Goal: Download file/media

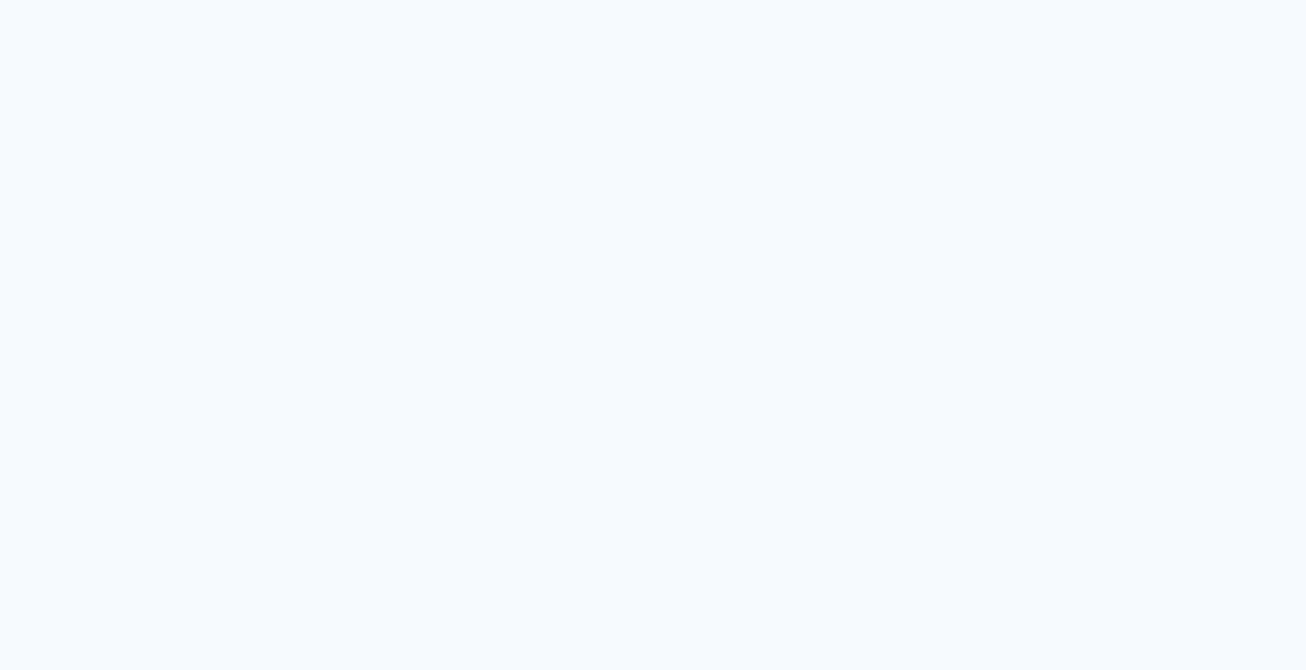
type input "Todas as fotos"
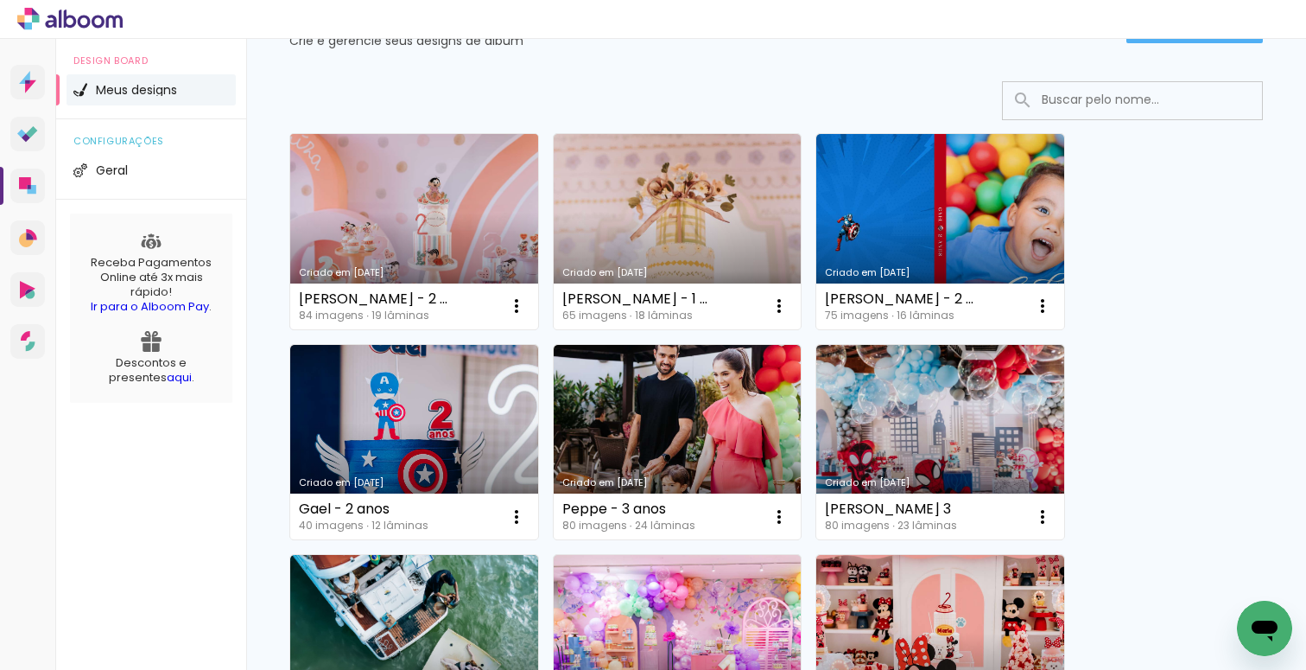
scroll to position [199, 0]
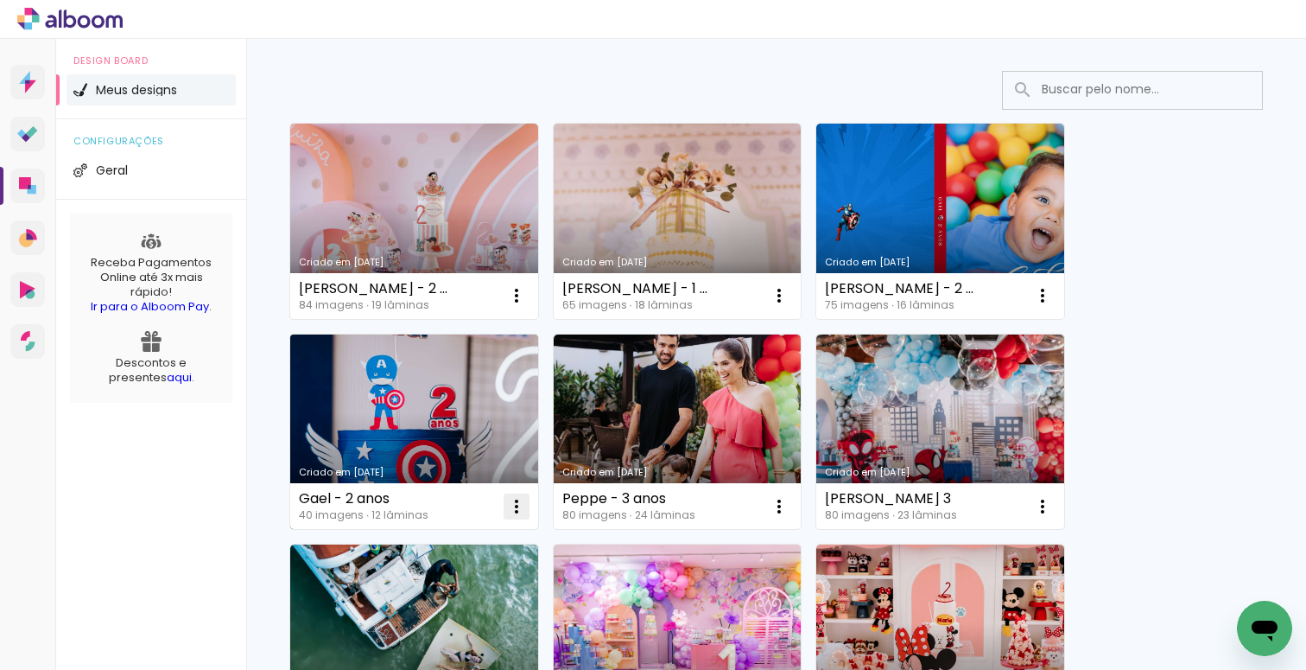
click at [518, 503] on iron-icon at bounding box center [516, 506] width 21 height 21
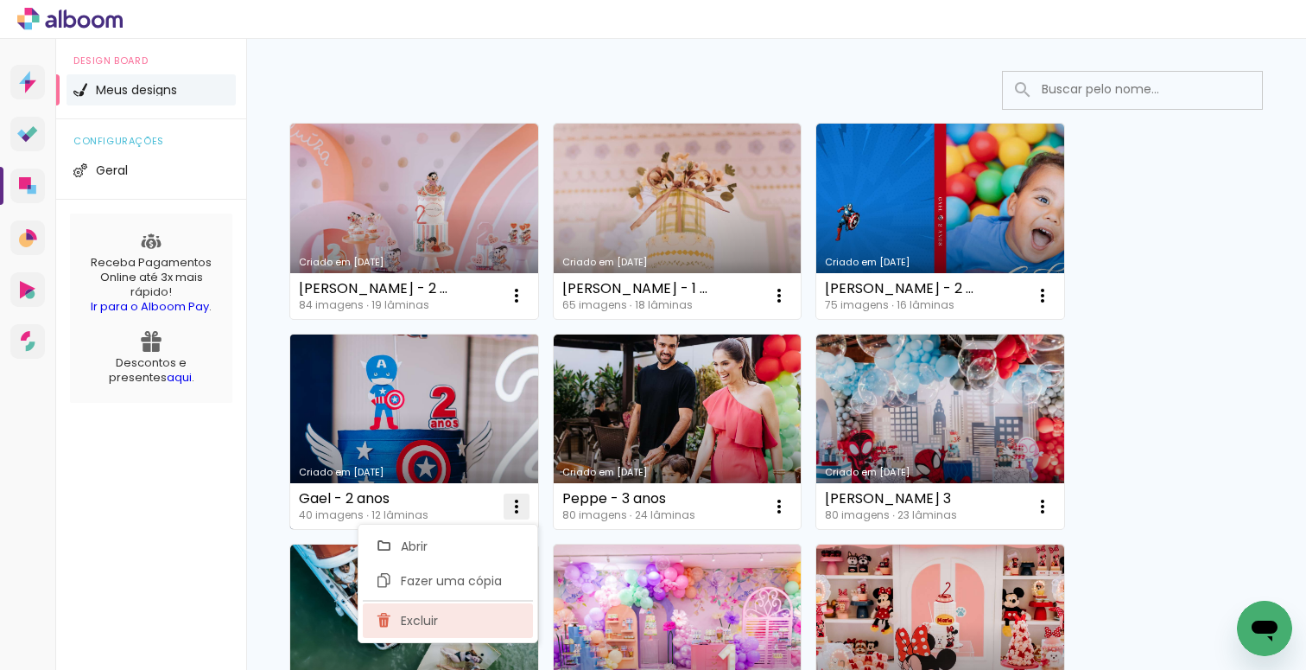
click at [485, 609] on paper-item "Excluir" at bounding box center [448, 620] width 170 height 35
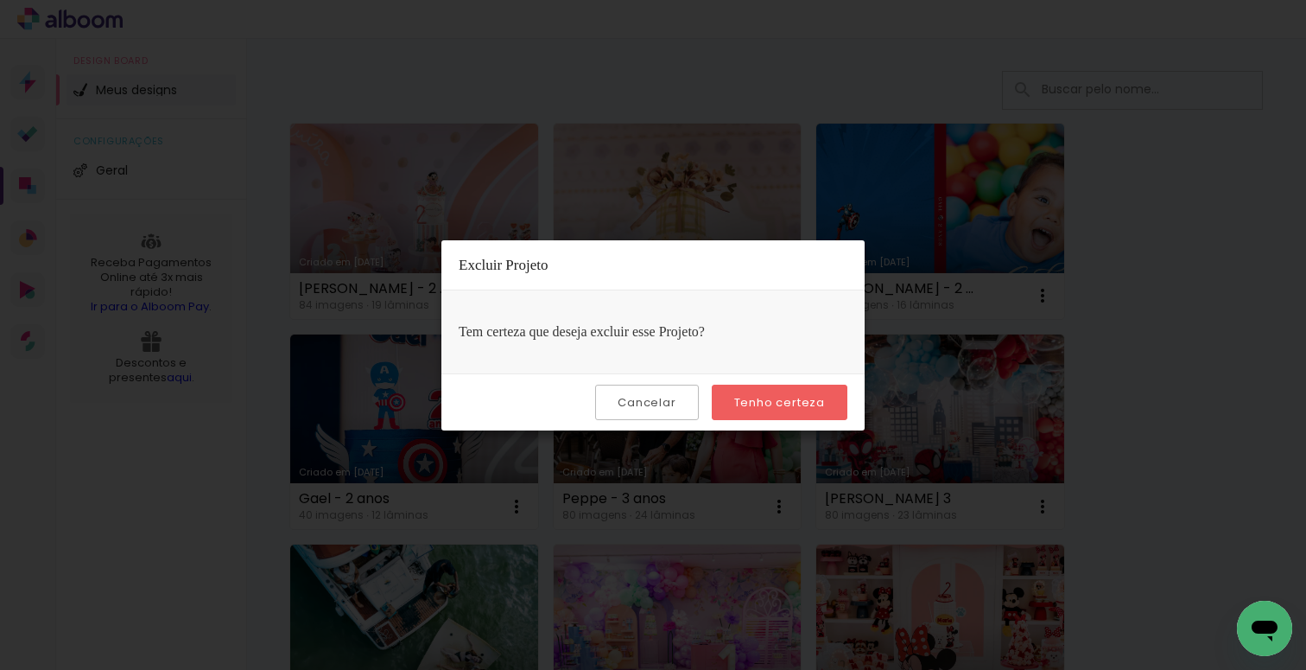
click at [0, 0] on slot "Tenho certeza" at bounding box center [0, 0] width 0 height 0
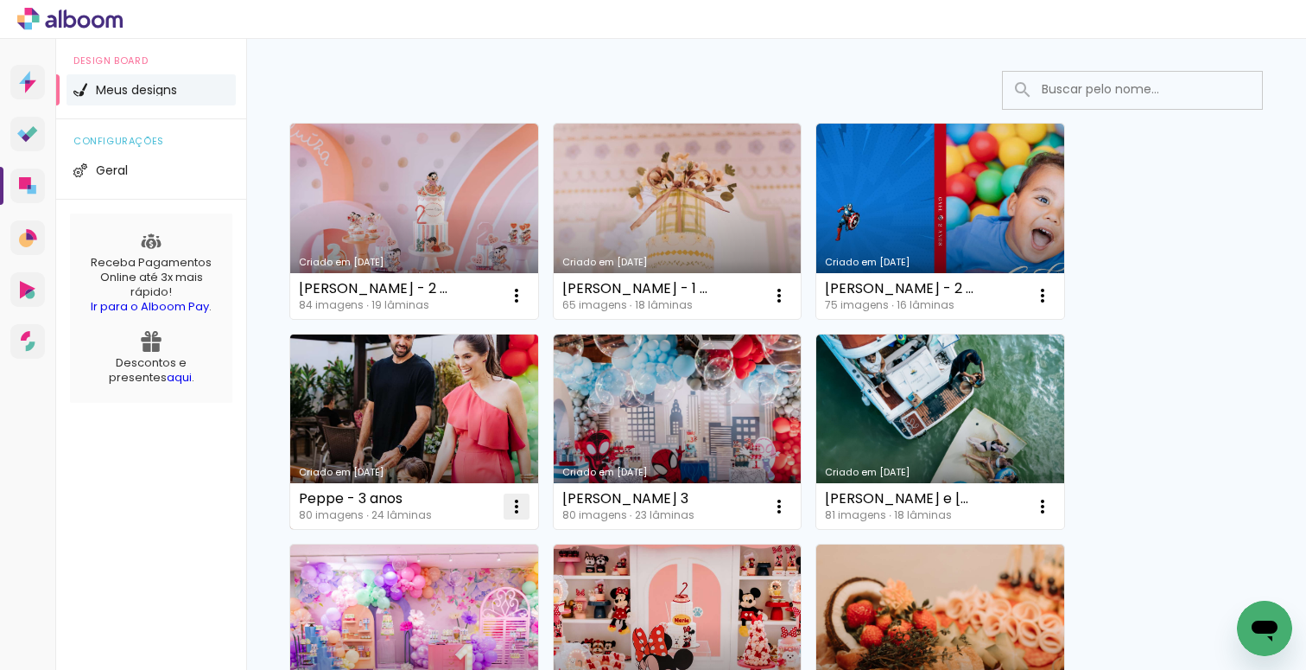
click at [509, 504] on iron-icon at bounding box center [516, 506] width 21 height 21
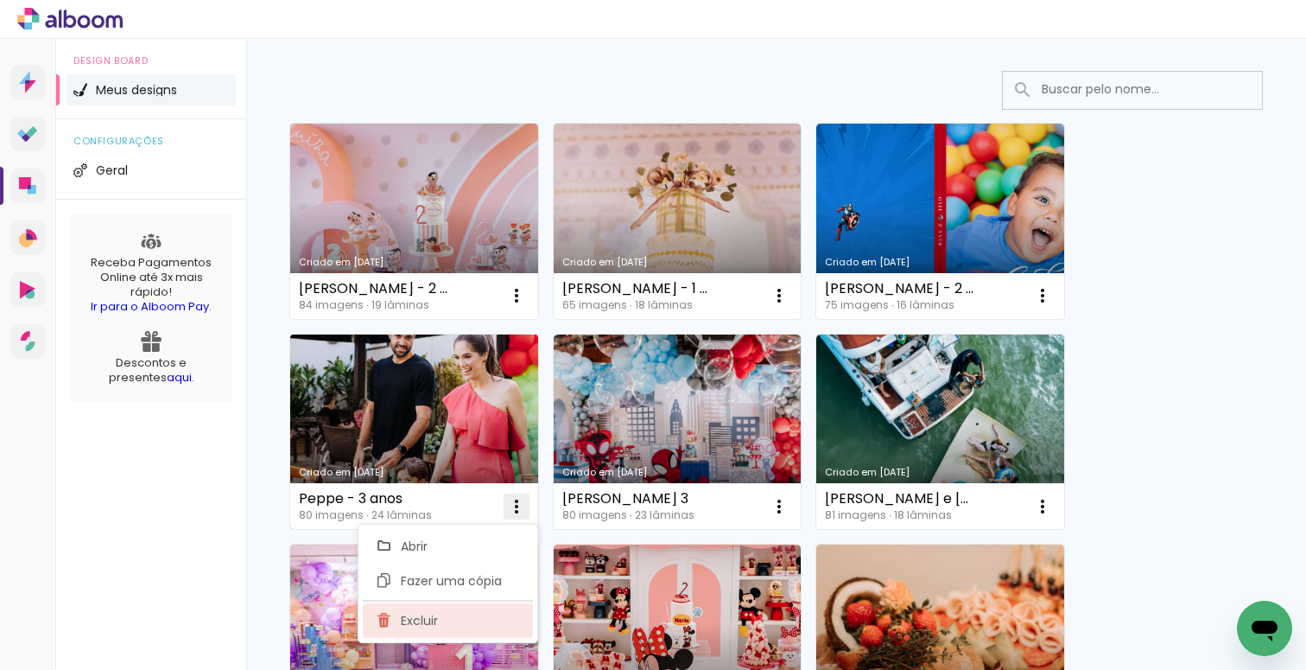
click at [480, 619] on paper-item "Excluir" at bounding box center [448, 620] width 170 height 35
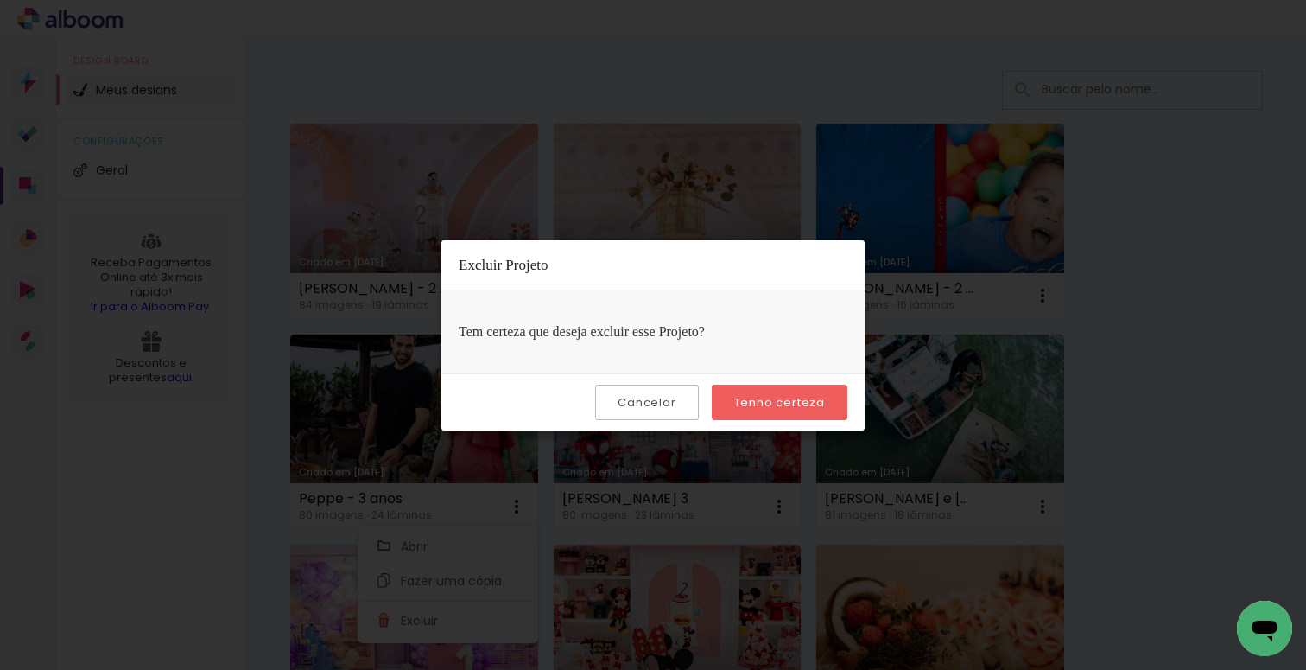
click at [790, 410] on paper-button "Tenho certeza" at bounding box center [780, 401] width 136 height 35
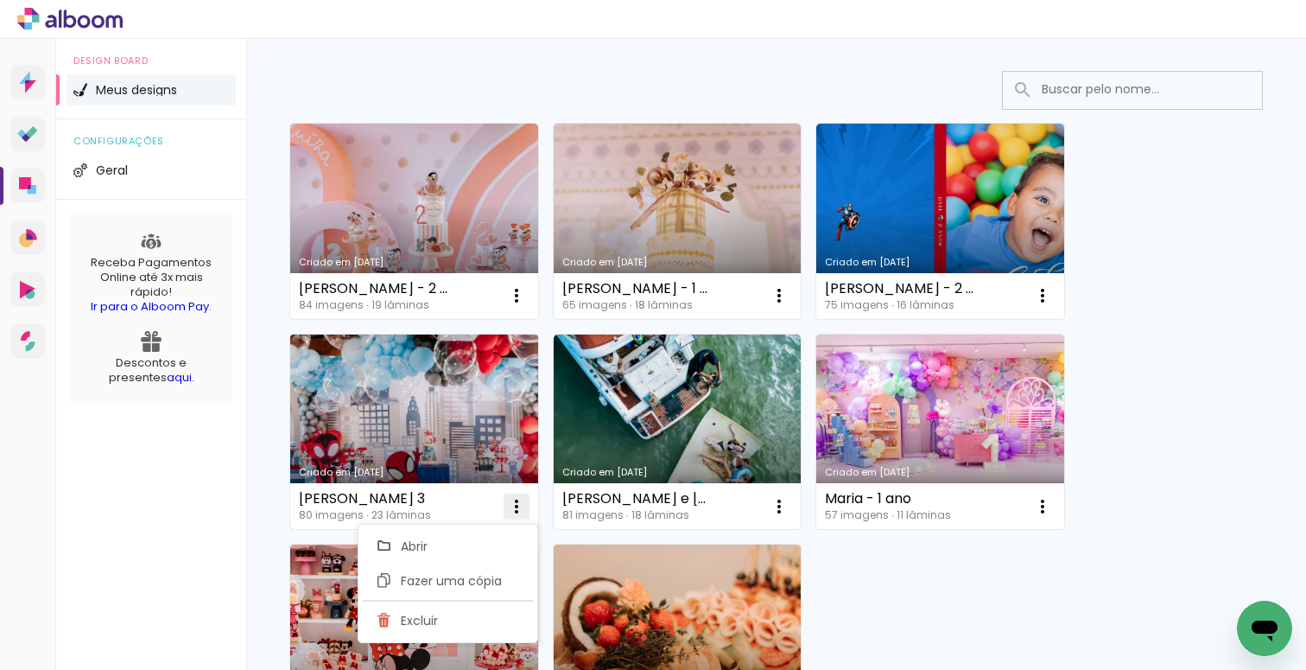
click at [520, 510] on iron-icon at bounding box center [516, 506] width 21 height 21
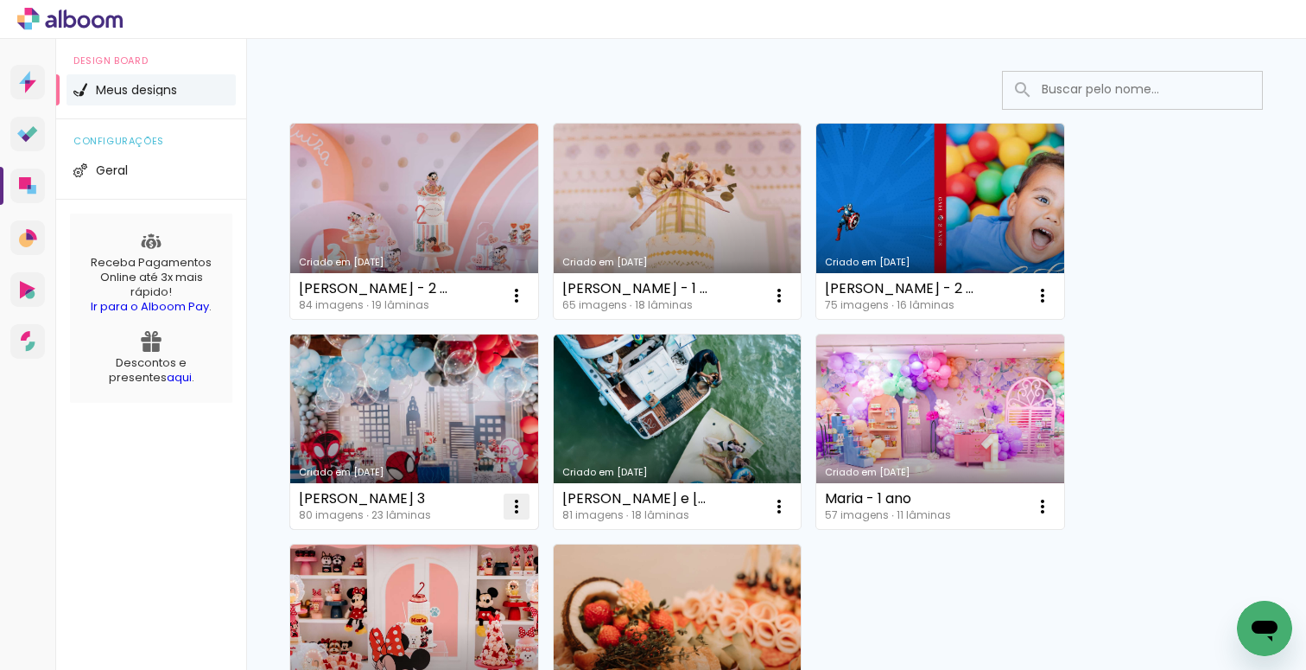
click at [516, 516] on iron-icon at bounding box center [516, 506] width 21 height 21
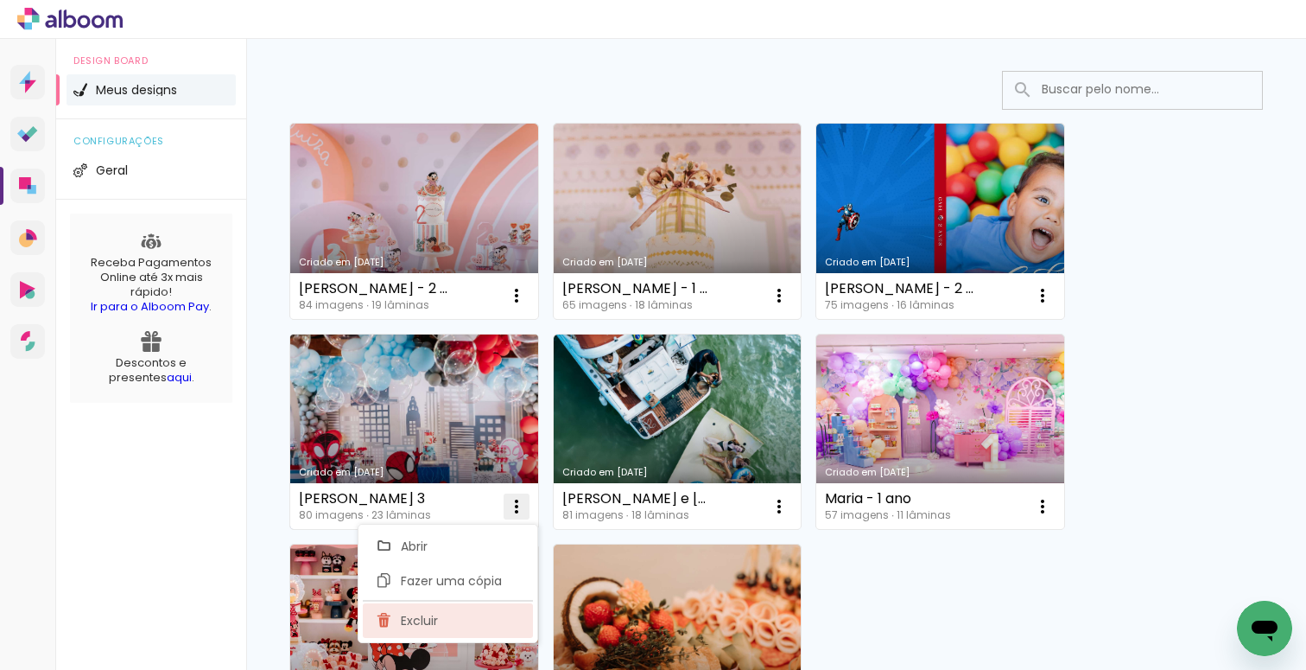
click at [460, 615] on paper-item "Excluir" at bounding box center [448, 620] width 170 height 35
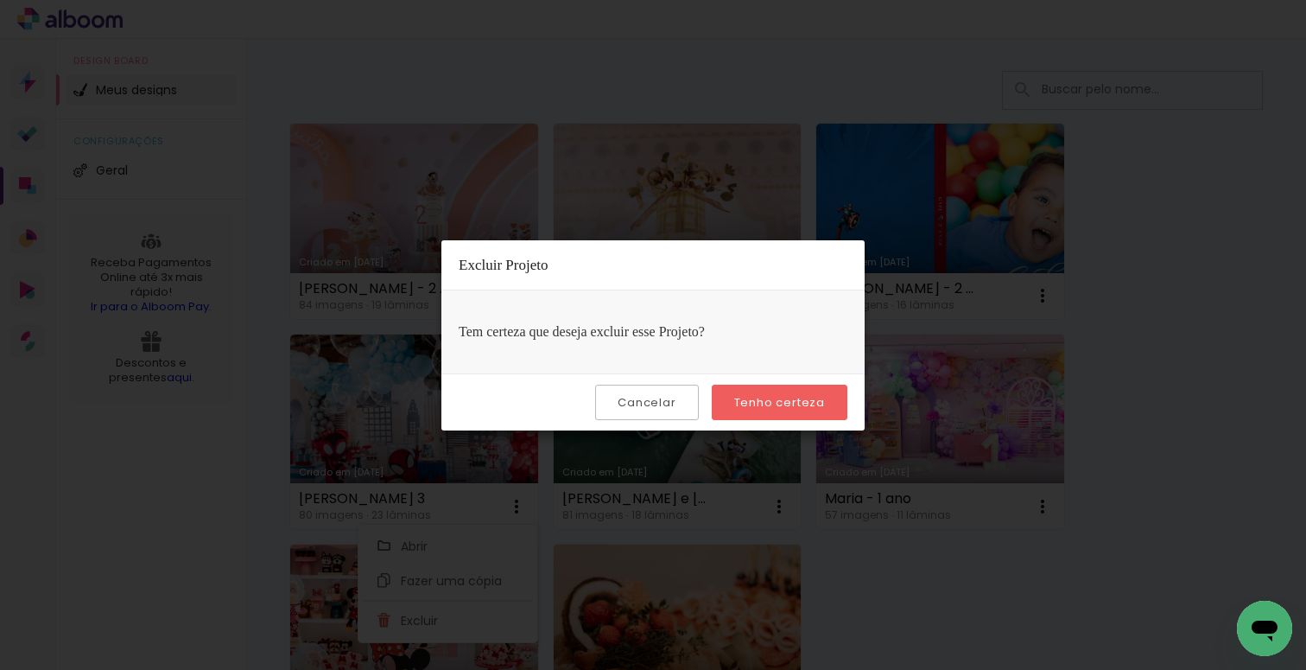
click at [0, 0] on slot "Tenho certeza" at bounding box center [0, 0] width 0 height 0
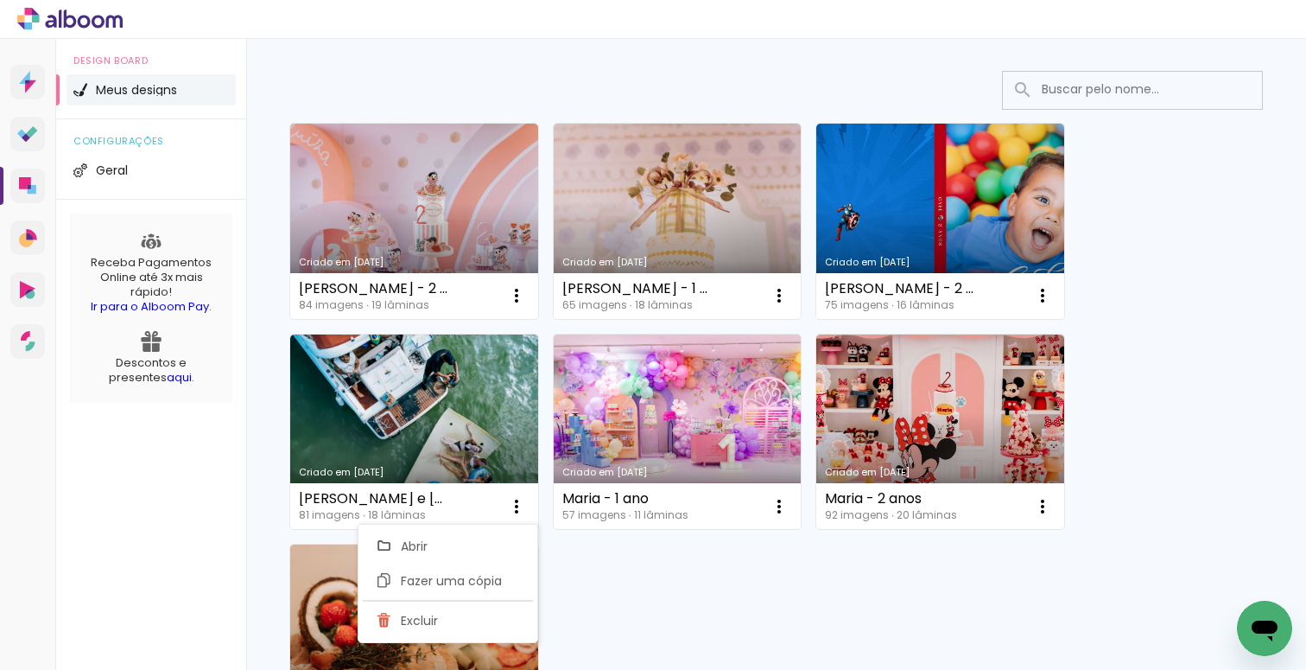
click at [734, 575] on div "Criado em 25/08/25 Maria Luíza - 2 anos 84 imagens ∙ 19 lâminas Abrir Fazer uma…" at bounding box center [776, 431] width 989 height 632
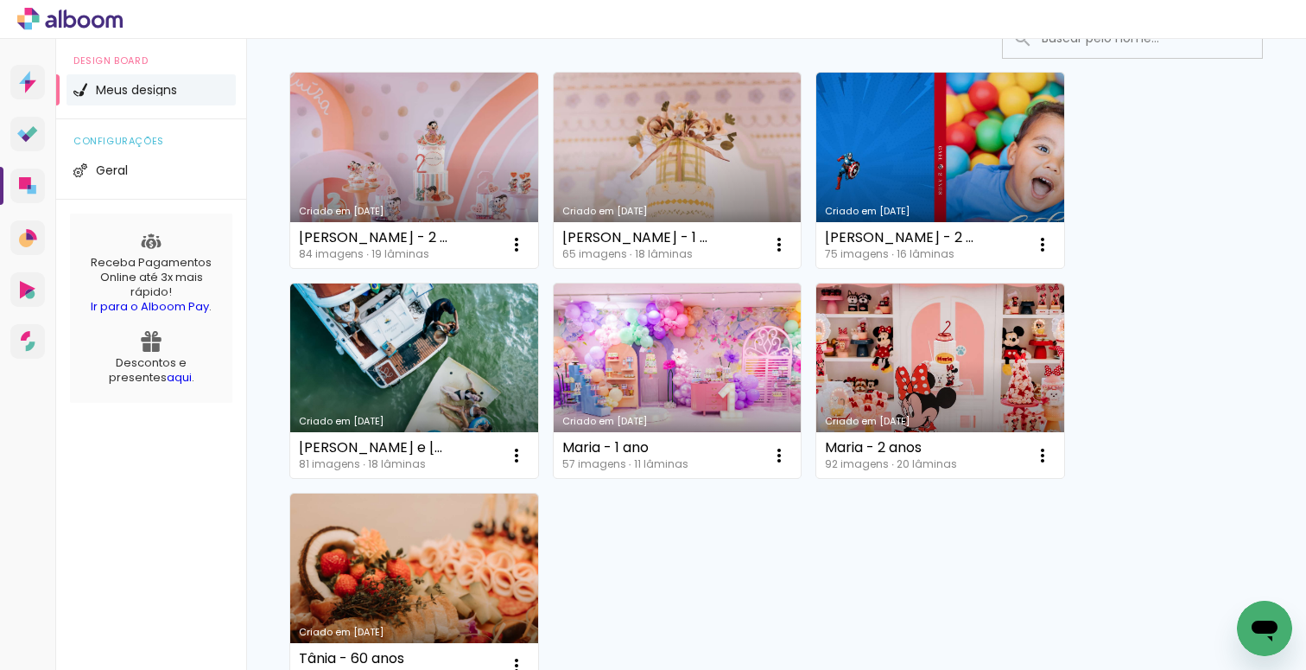
scroll to position [263, 0]
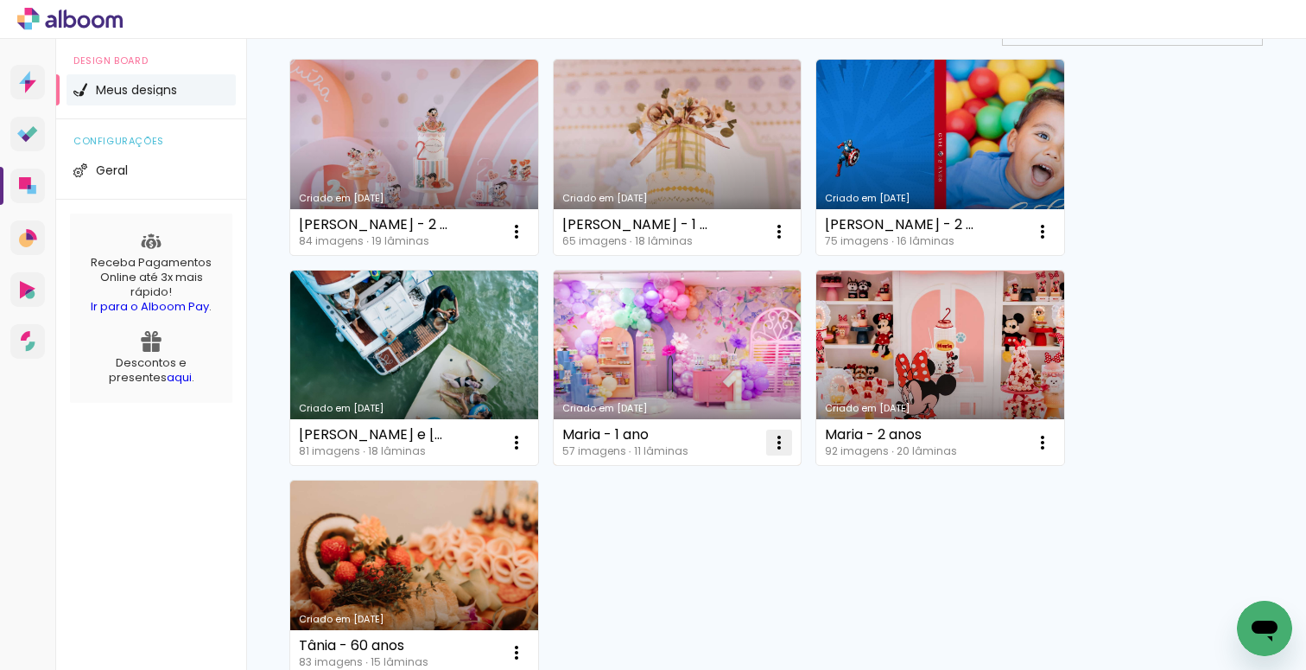
click at [781, 453] on paper-icon-button at bounding box center [779, 442] width 35 height 35
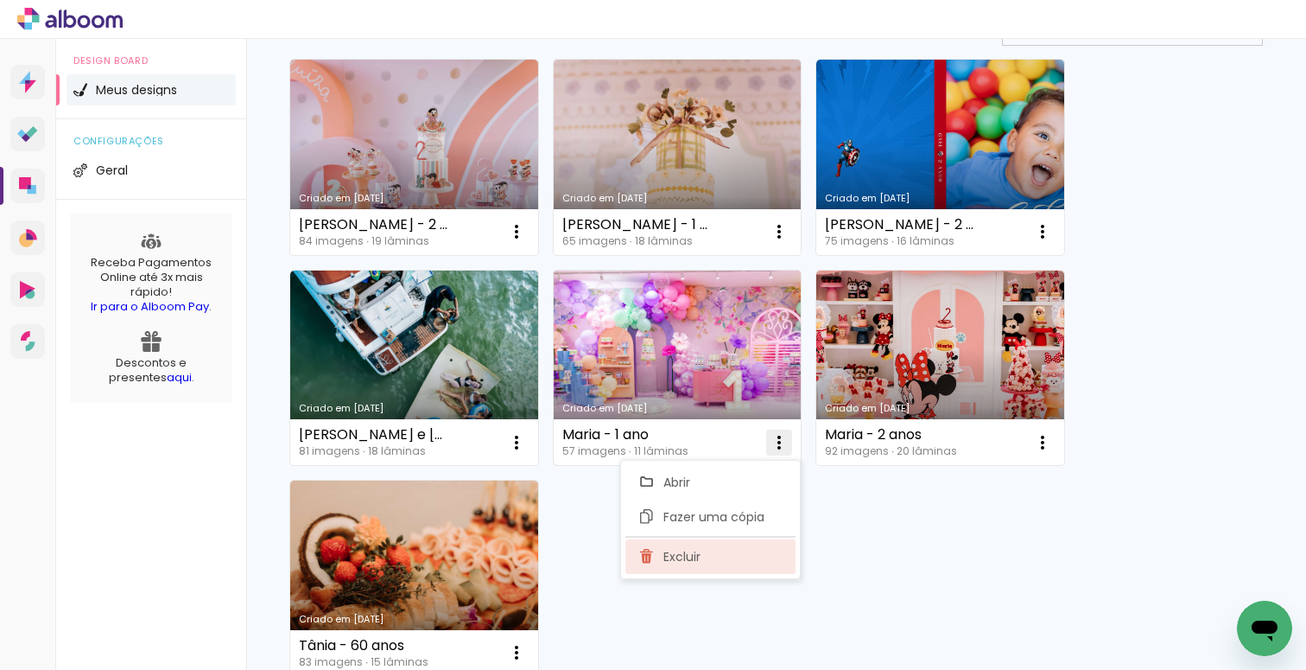
click at [723, 554] on paper-item "Excluir" at bounding box center [711, 556] width 170 height 35
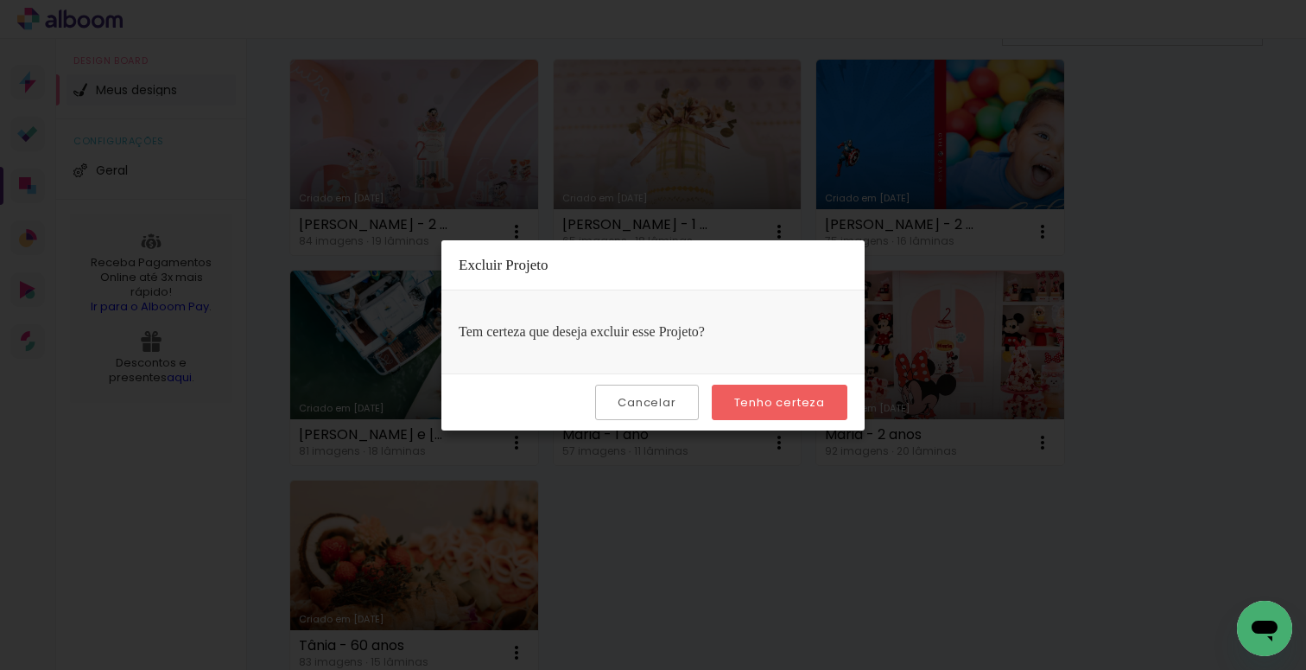
click at [834, 400] on paper-button "Tenho certeza" at bounding box center [780, 401] width 136 height 35
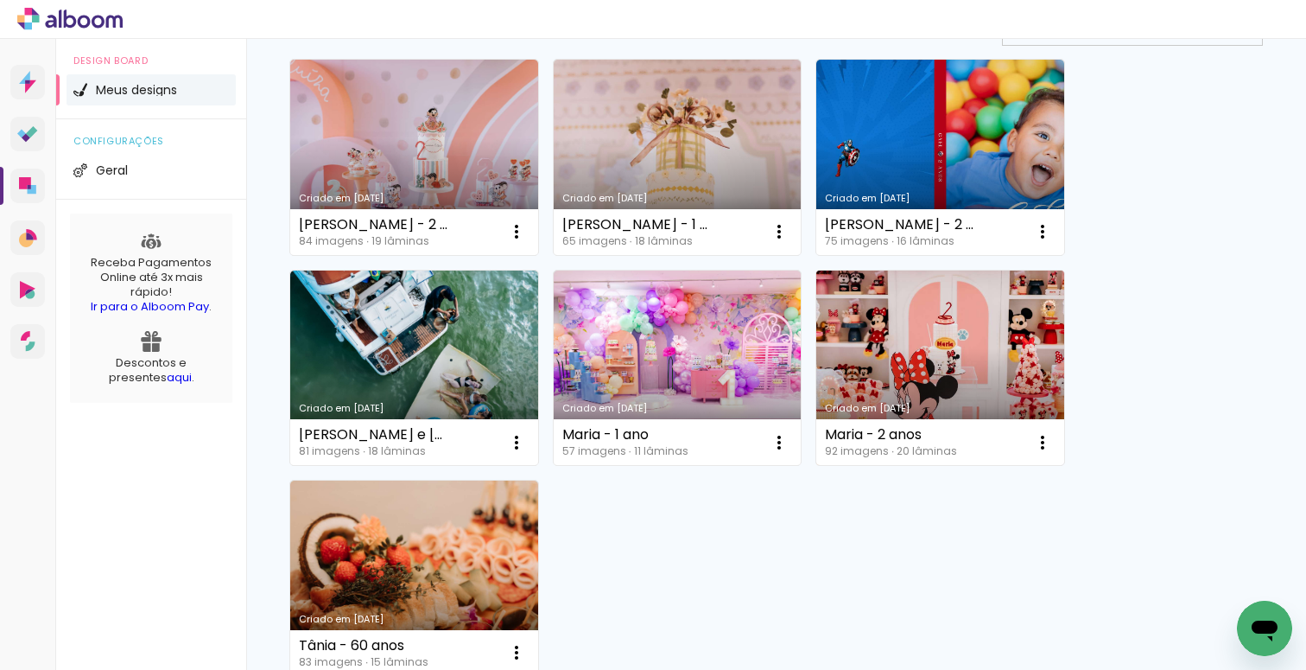
scroll to position [219, 0]
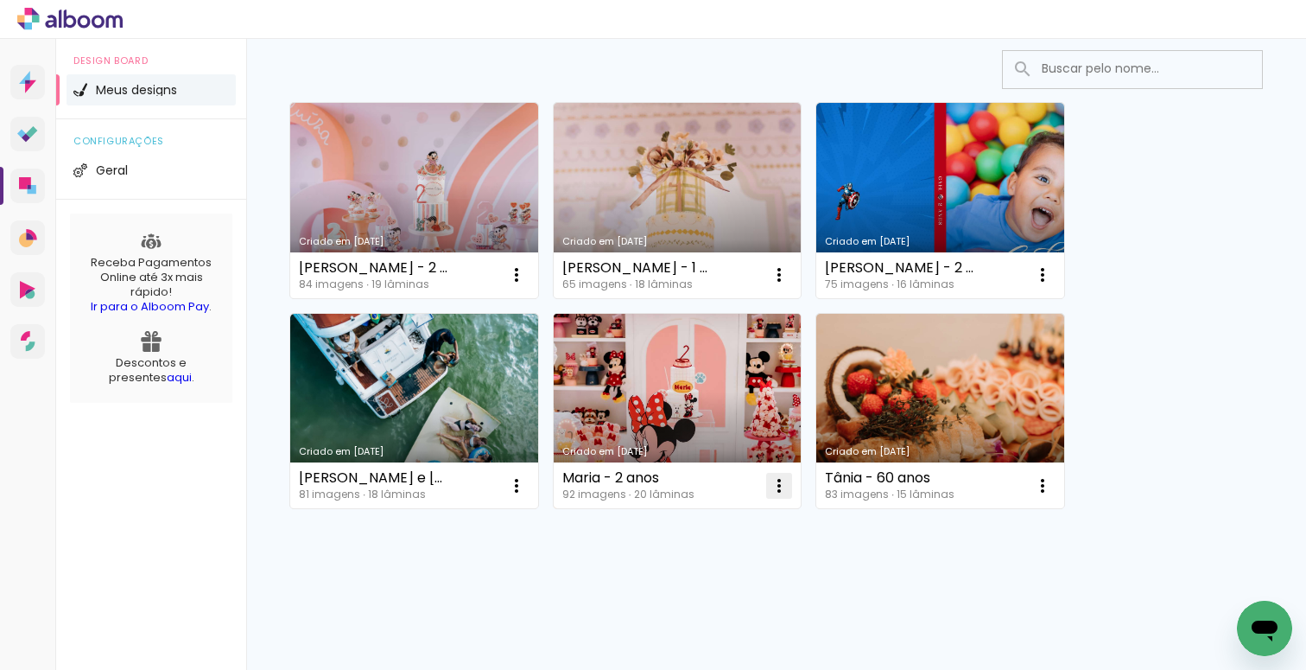
click at [779, 481] on iron-icon at bounding box center [779, 485] width 21 height 21
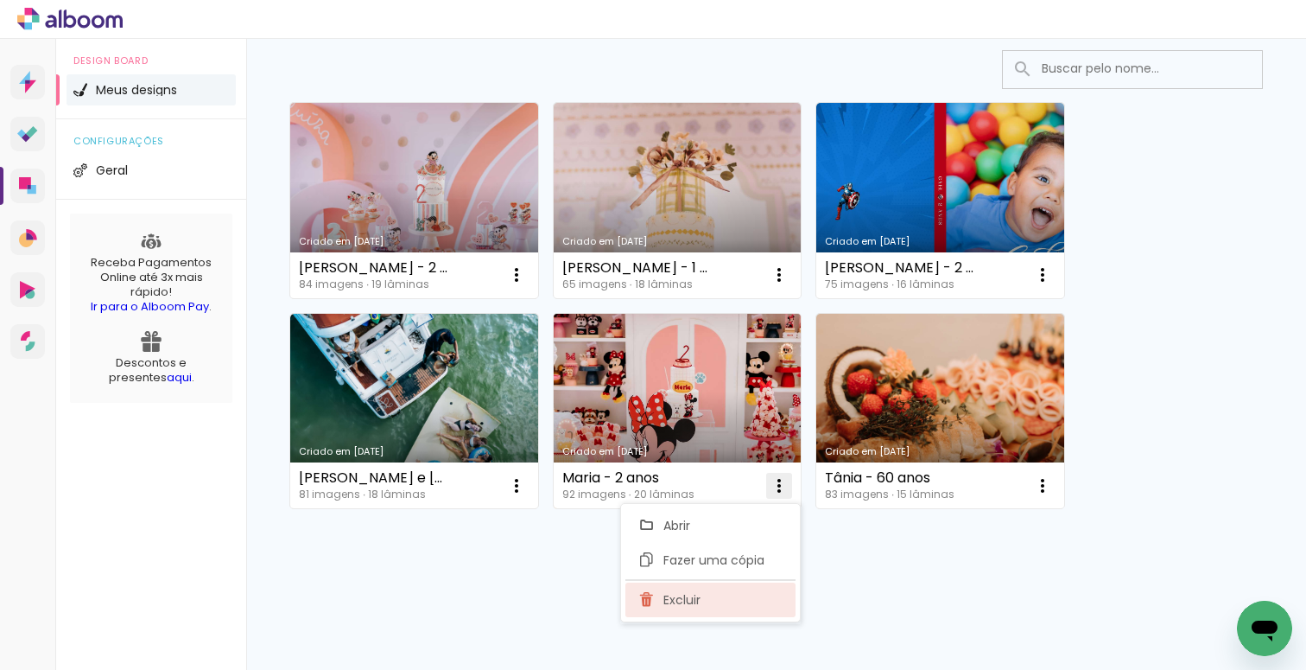
click at [734, 587] on paper-item "Excluir" at bounding box center [711, 599] width 170 height 35
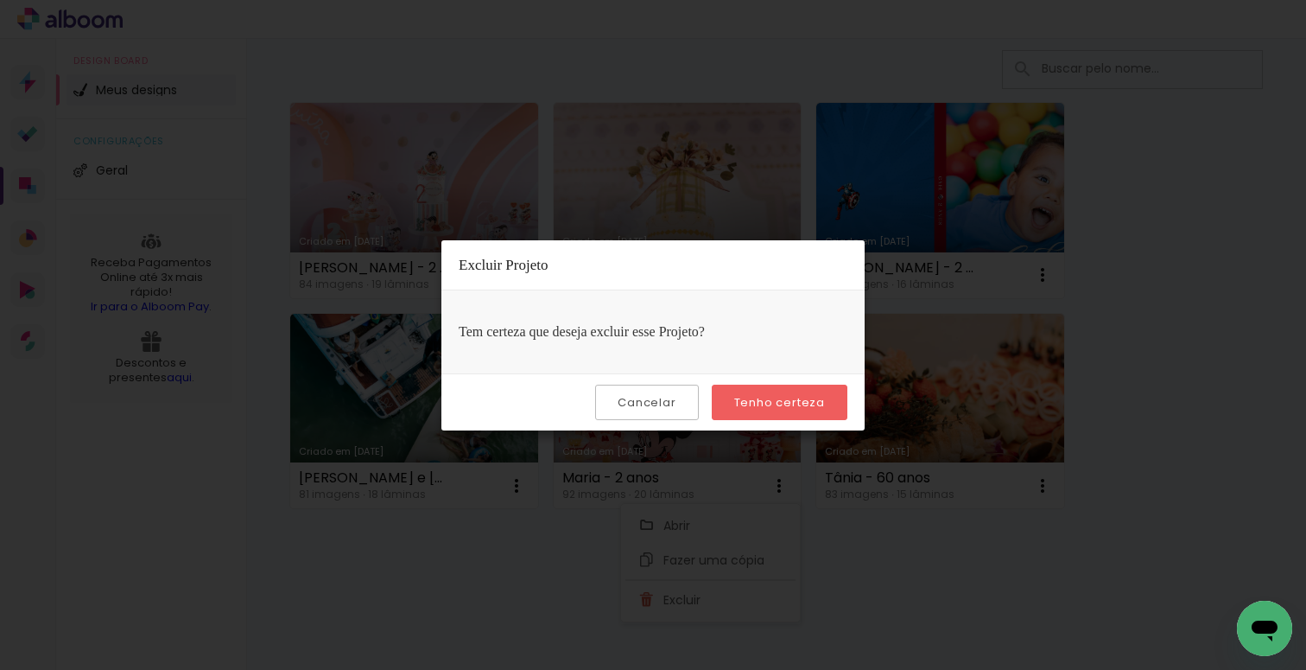
click at [0, 0] on slot "Tenho certeza" at bounding box center [0, 0] width 0 height 0
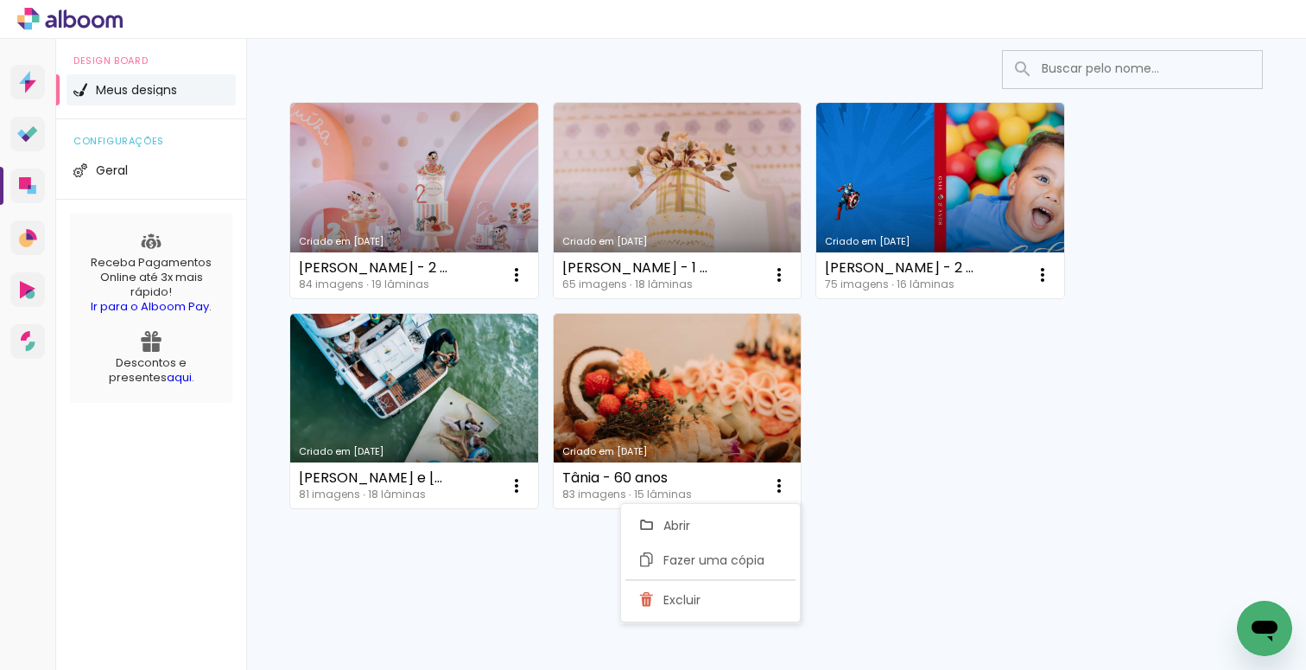
click at [871, 473] on div "Criado em 25/08/25 Maria Luíza - 2 anos 84 imagens ∙ 19 lâminas Abrir Fazer uma…" at bounding box center [776, 304] width 989 height 421
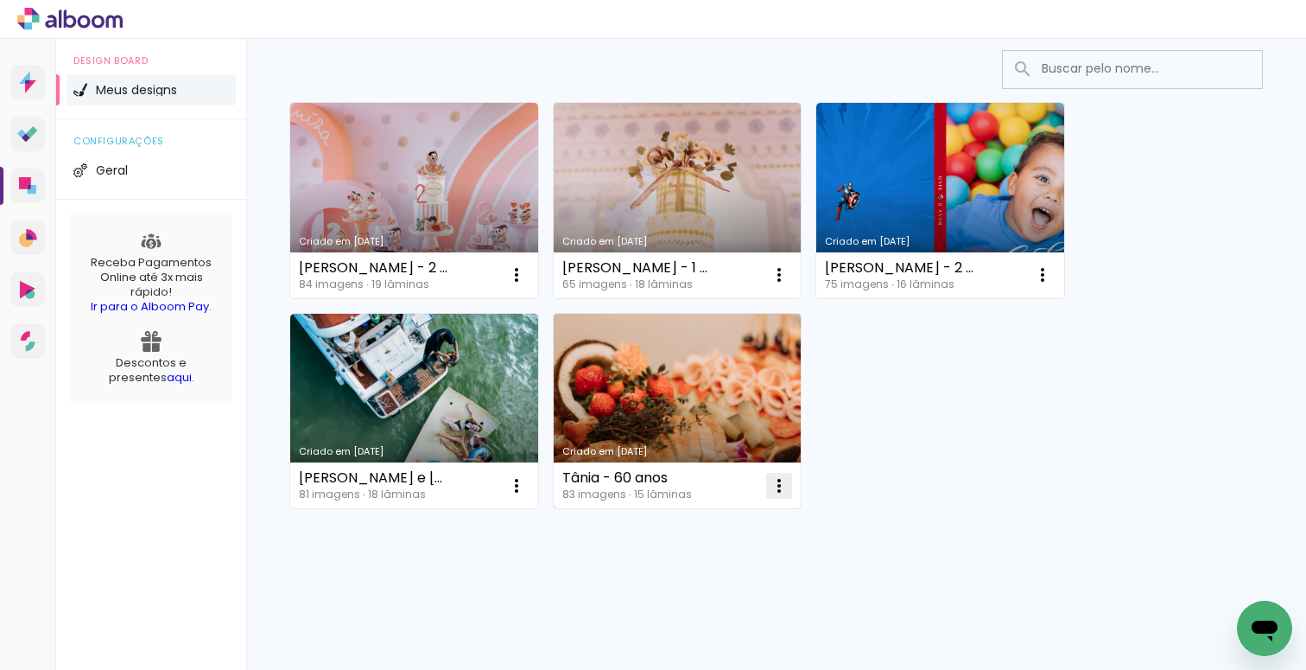
click at [784, 481] on iron-icon at bounding box center [779, 485] width 21 height 21
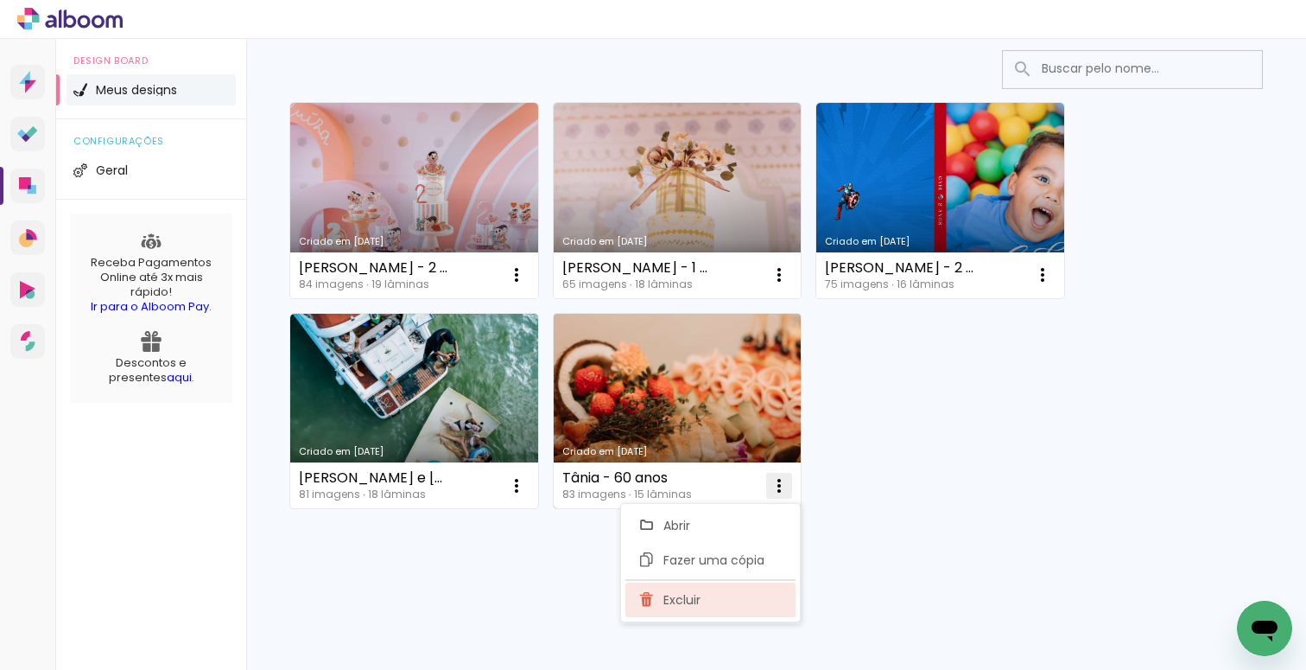
click at [698, 594] on span "Excluir" at bounding box center [682, 600] width 37 height 12
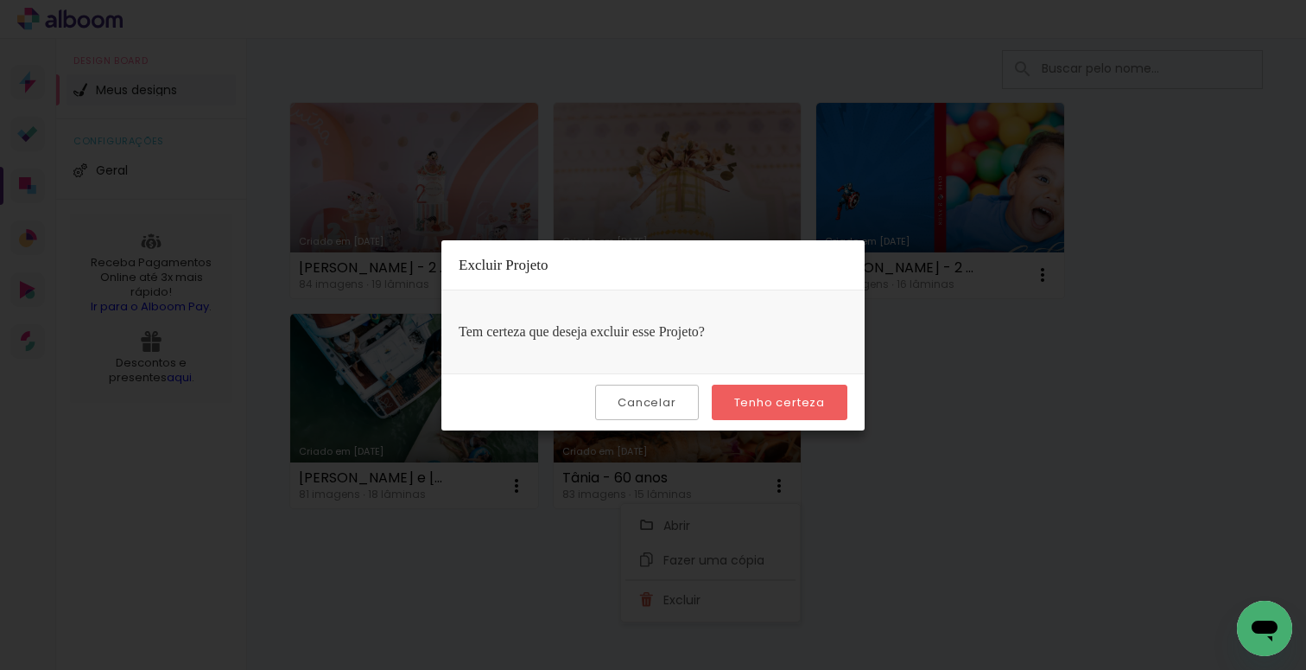
click at [0, 0] on slot "Tenho certeza" at bounding box center [0, 0] width 0 height 0
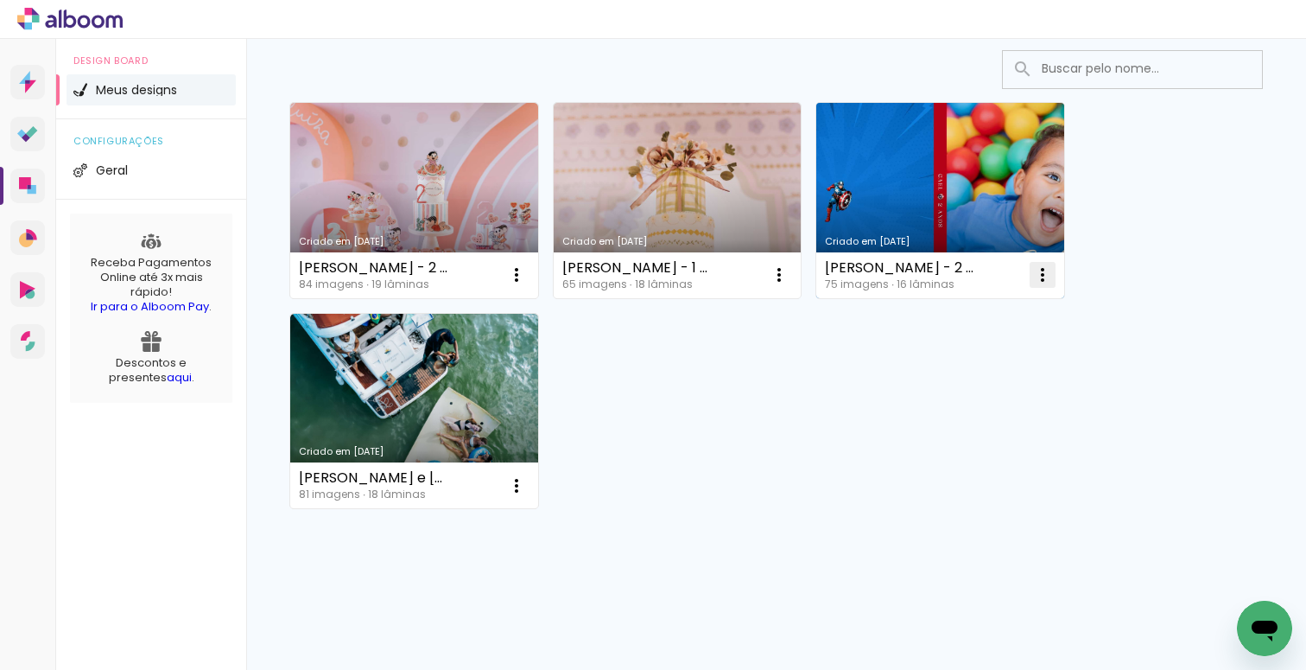
click at [1041, 278] on iron-icon at bounding box center [1042, 274] width 21 height 21
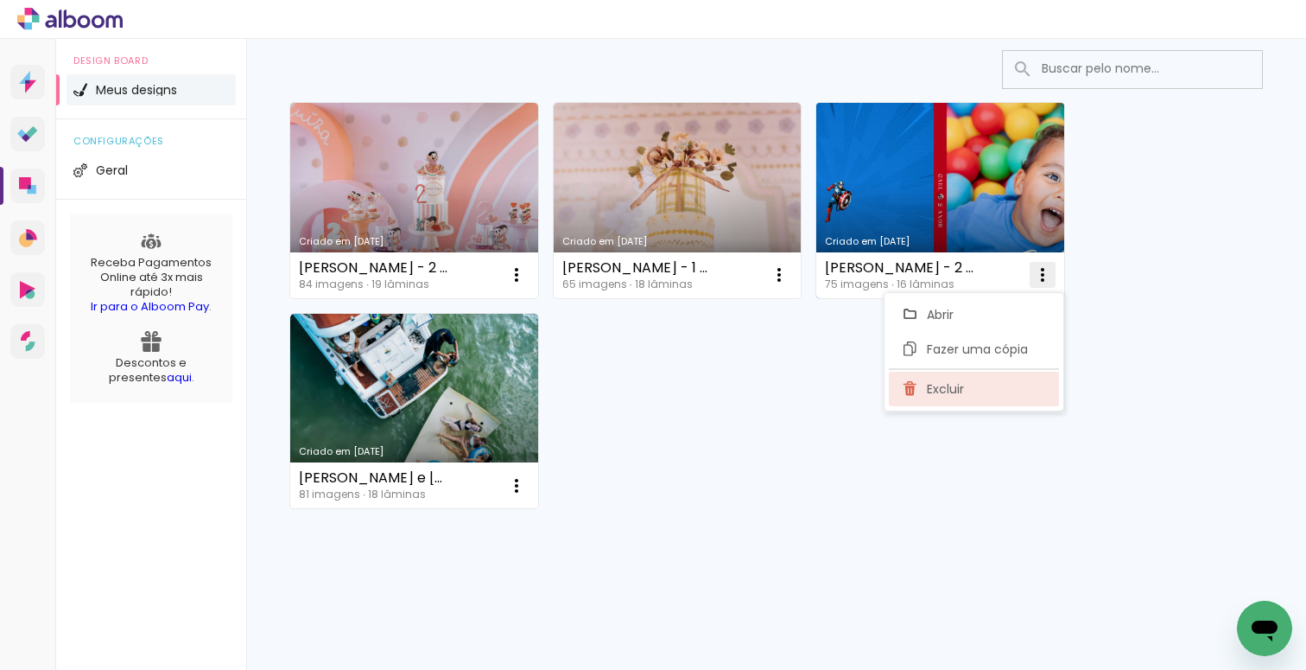
click at [949, 395] on span "Excluir" at bounding box center [945, 389] width 37 height 12
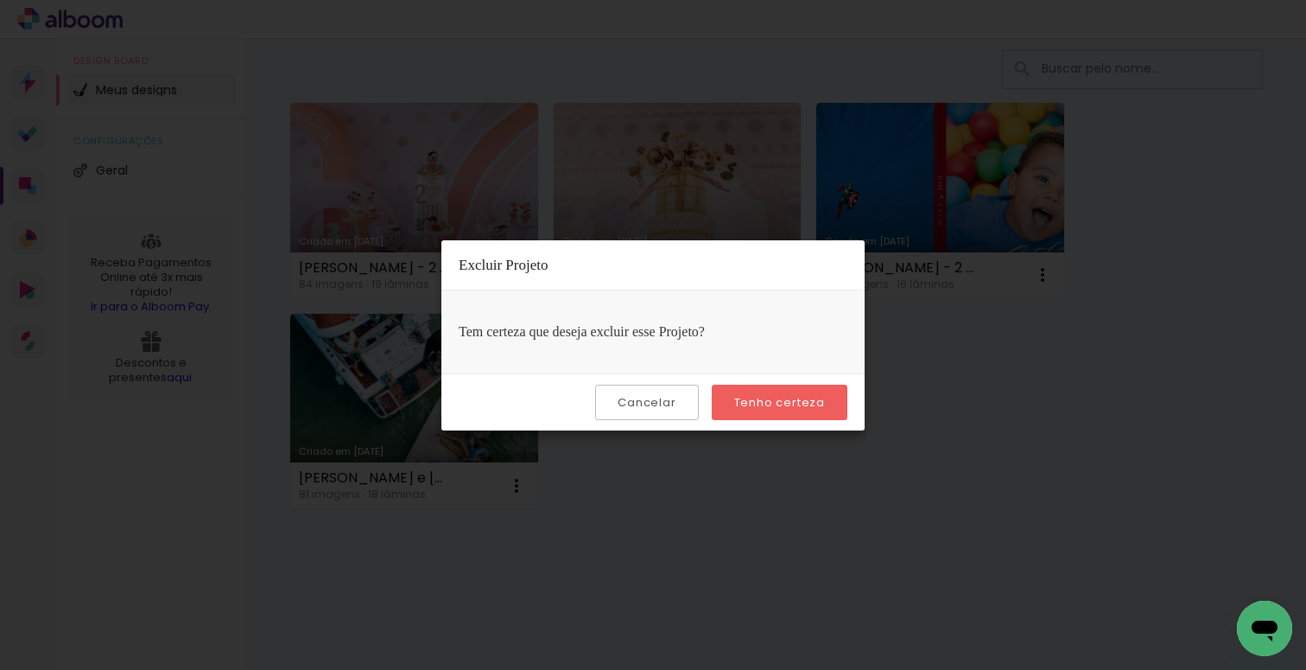
click at [0, 0] on slot "Tenho certeza" at bounding box center [0, 0] width 0 height 0
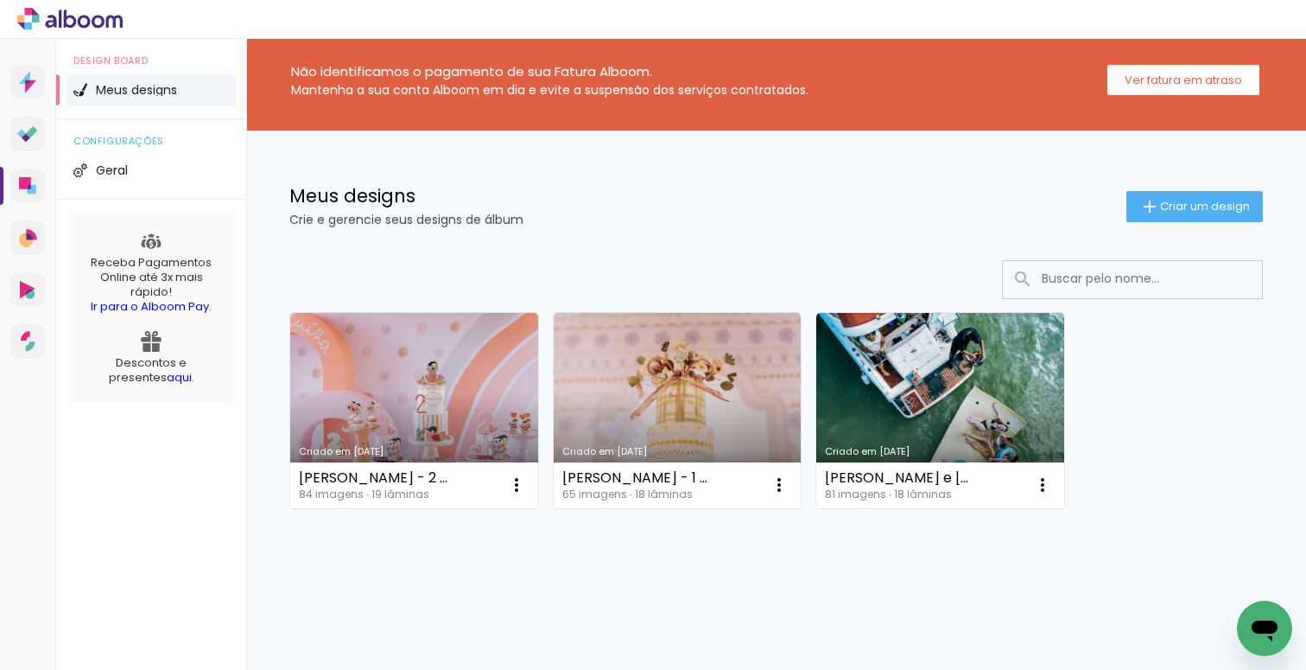
scroll to position [9, 0]
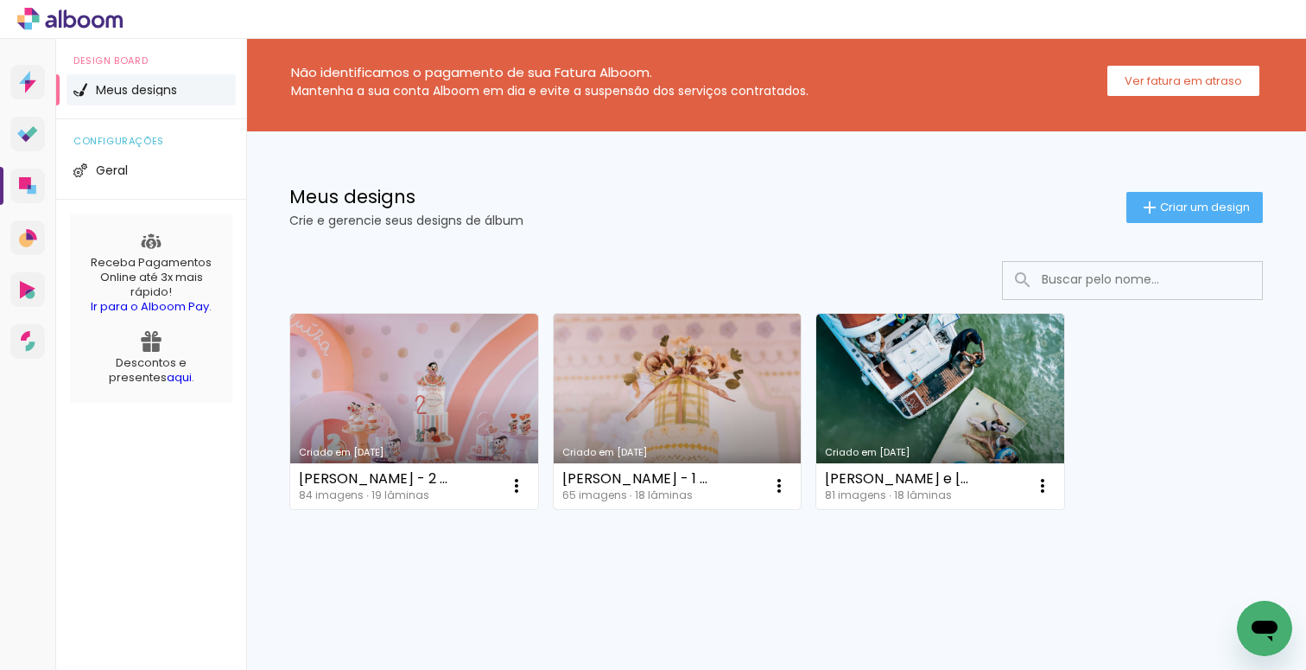
click at [703, 385] on link "Criado em [DATE]" at bounding box center [678, 411] width 248 height 195
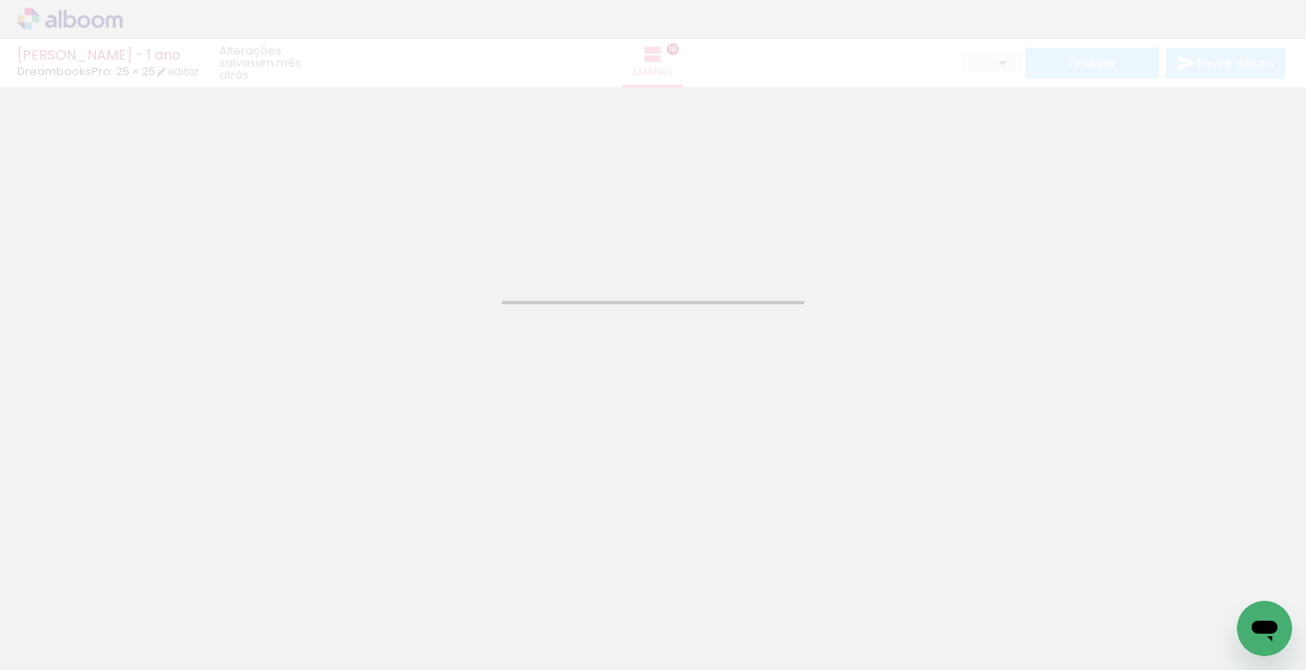
type input "JPG"
type input "Alta, 300 DPI"
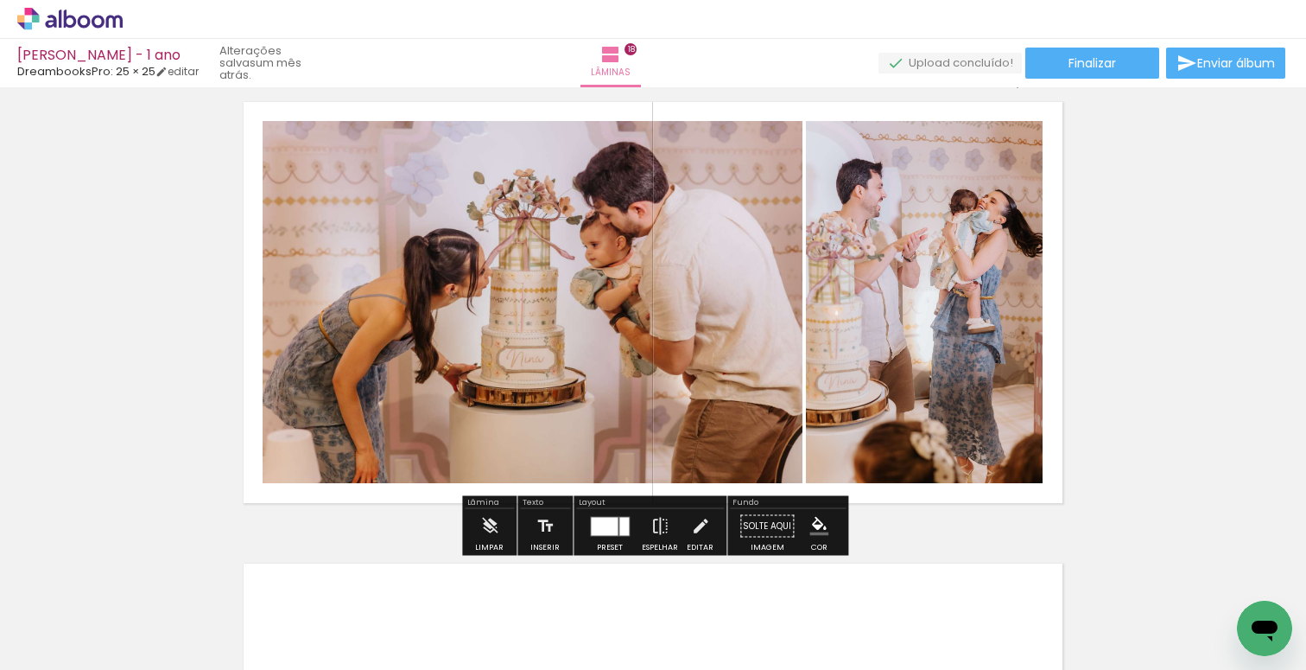
scroll to position [7859, 0]
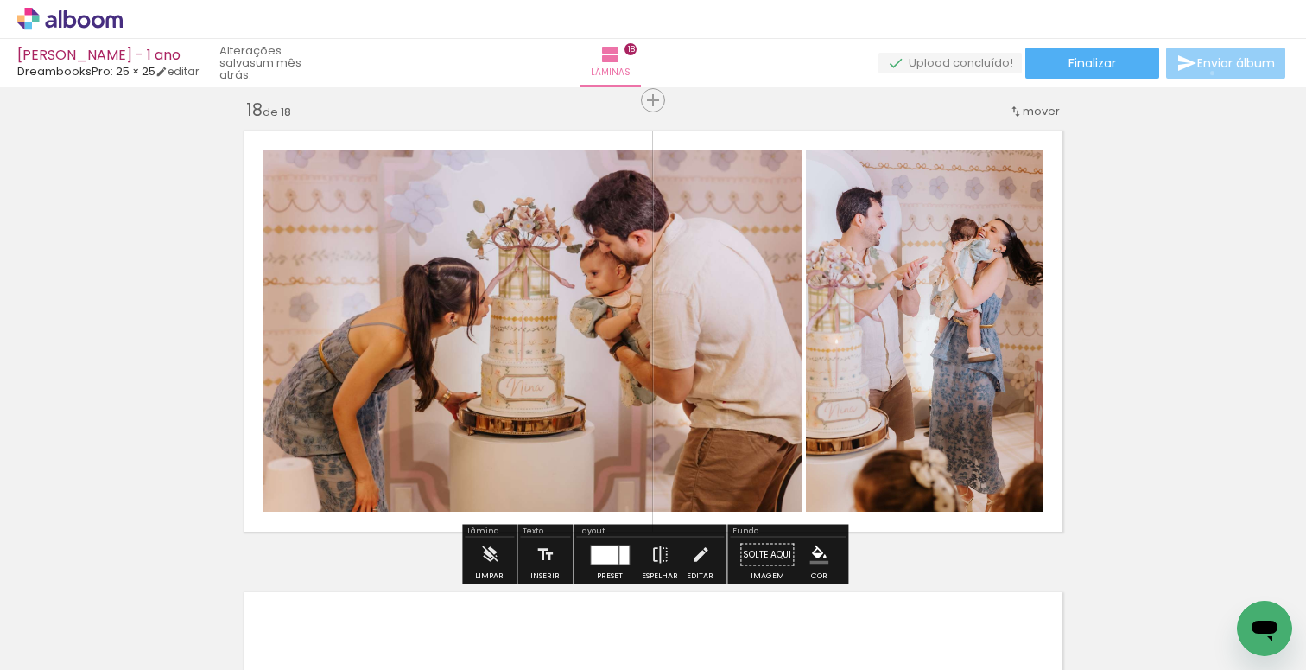
click at [1208, 73] on paper-button "Enviar álbum" at bounding box center [1225, 63] width 119 height 31
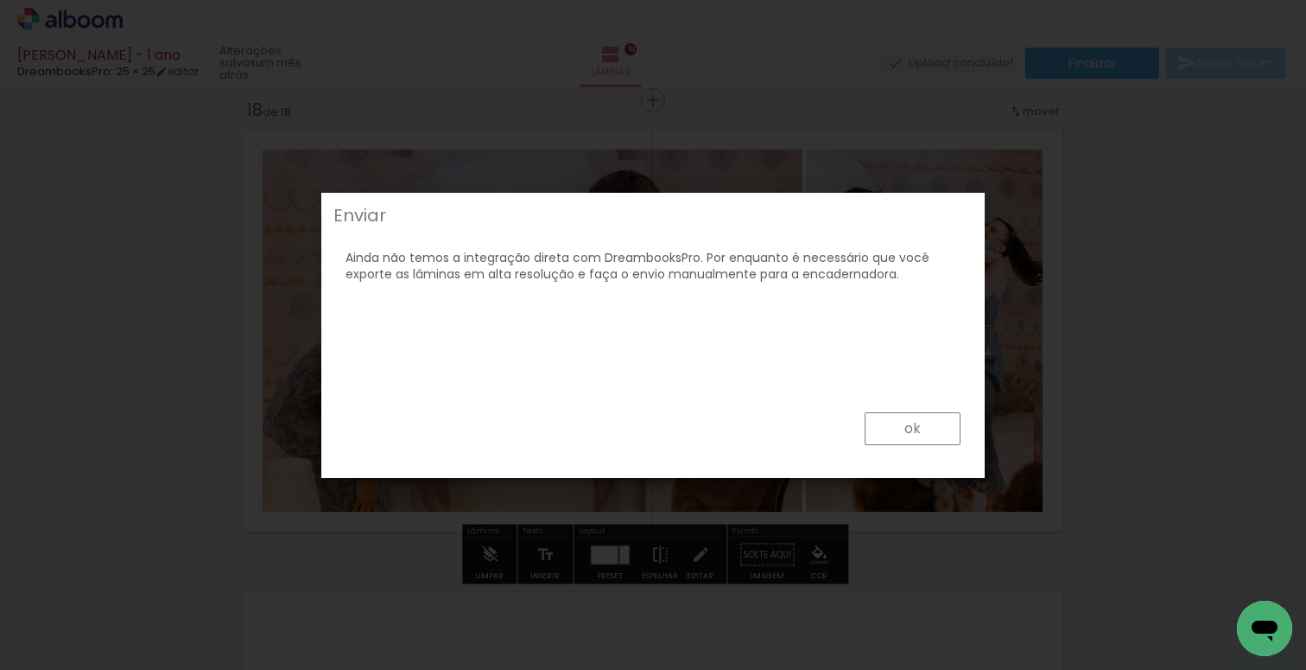
click at [0, 0] on paper-button "ok" at bounding box center [0, 0] width 0 height 0
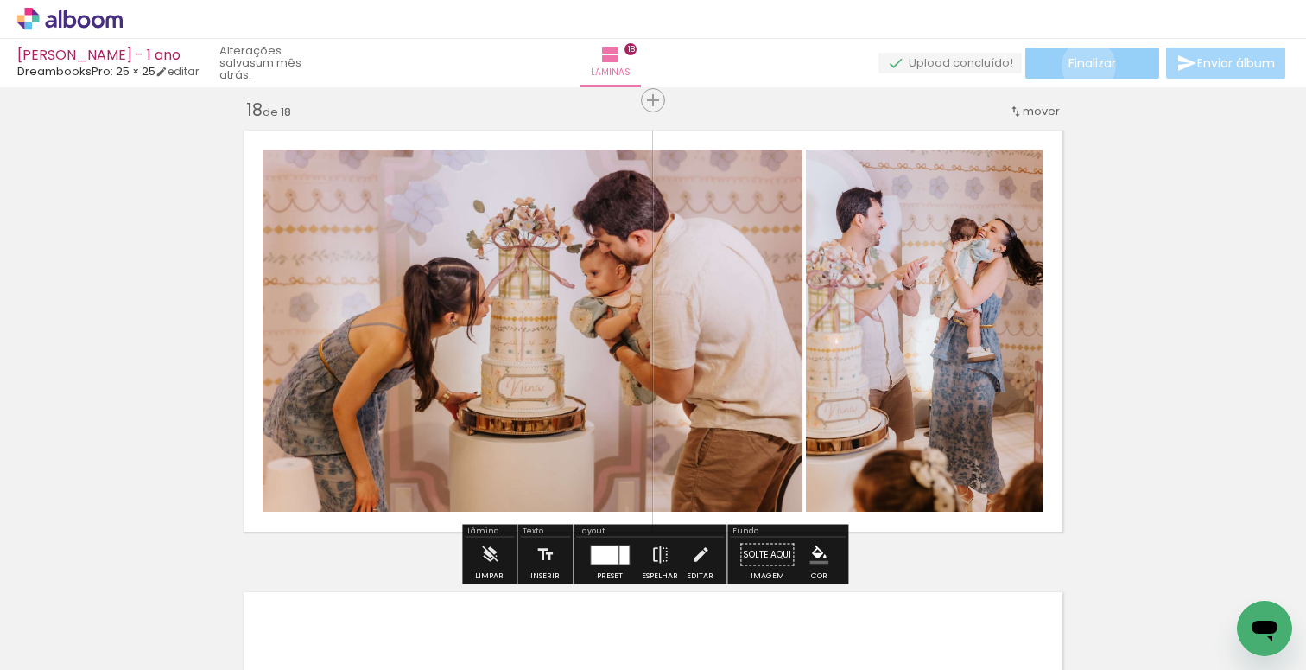
click at [1083, 66] on span "Finalizar" at bounding box center [1093, 63] width 48 height 12
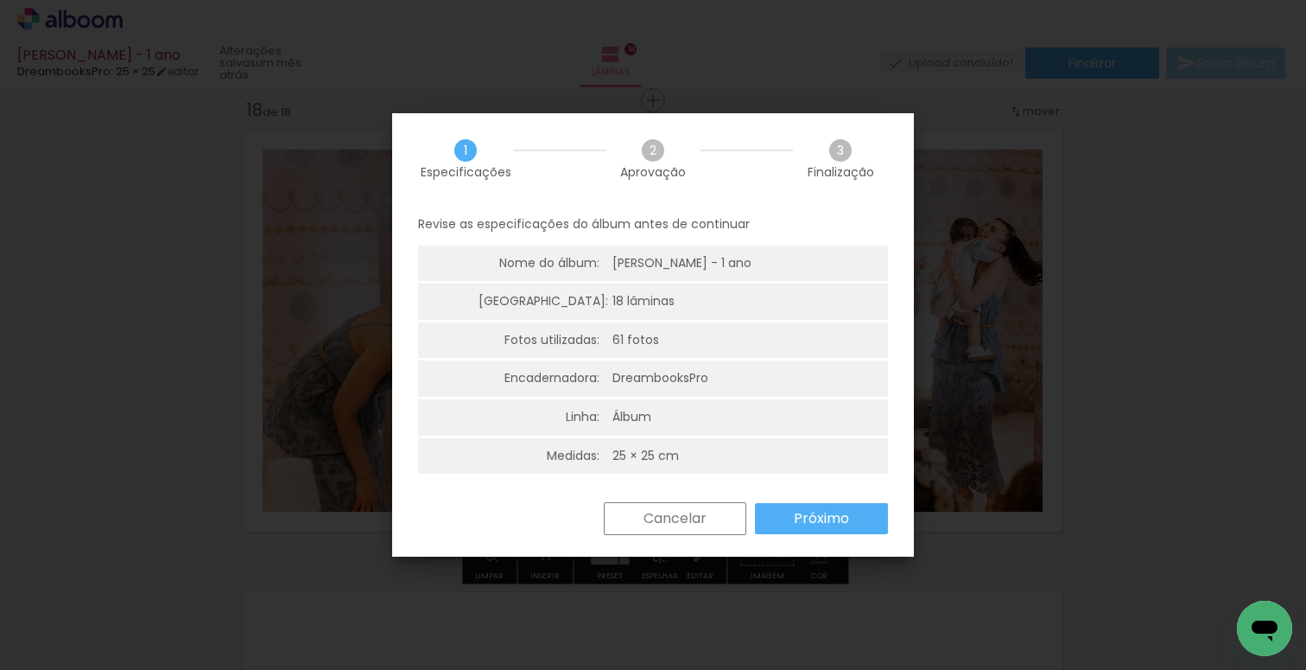
click at [0, 0] on paper-button "Próximo" at bounding box center [0, 0] width 0 height 0
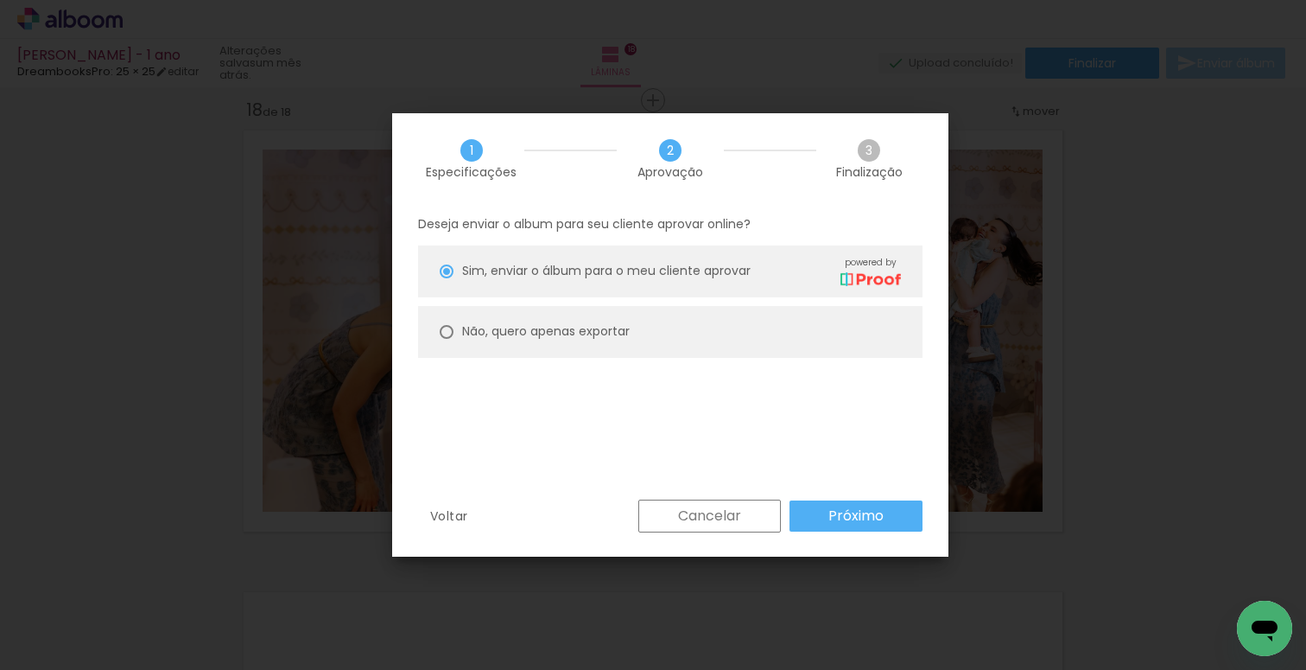
click at [0, 0] on paper-radio-button "Não, quero apenas exportar" at bounding box center [0, 0] width 0 height 0
type paper-radio-button "on"
click at [0, 0] on paper-button "Próximo" at bounding box center [0, 0] width 0 height 0
type input "Alta, 300 DPI"
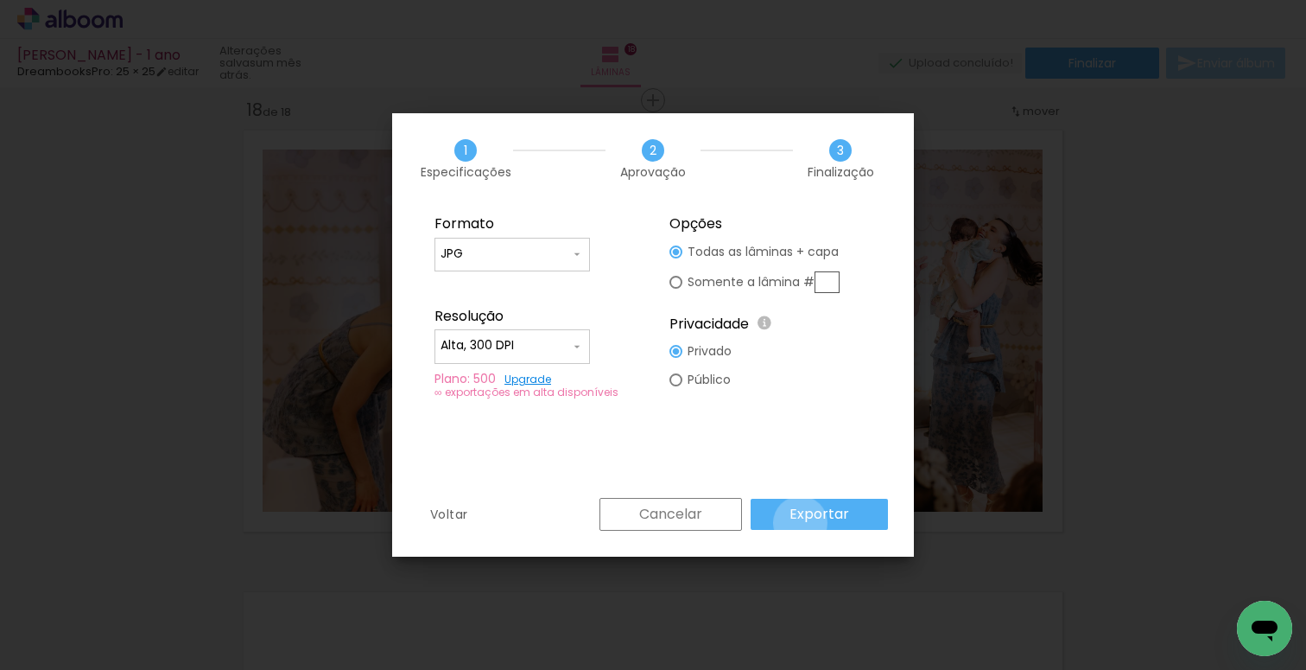
click at [0, 0] on slot "Exportar" at bounding box center [0, 0] width 0 height 0
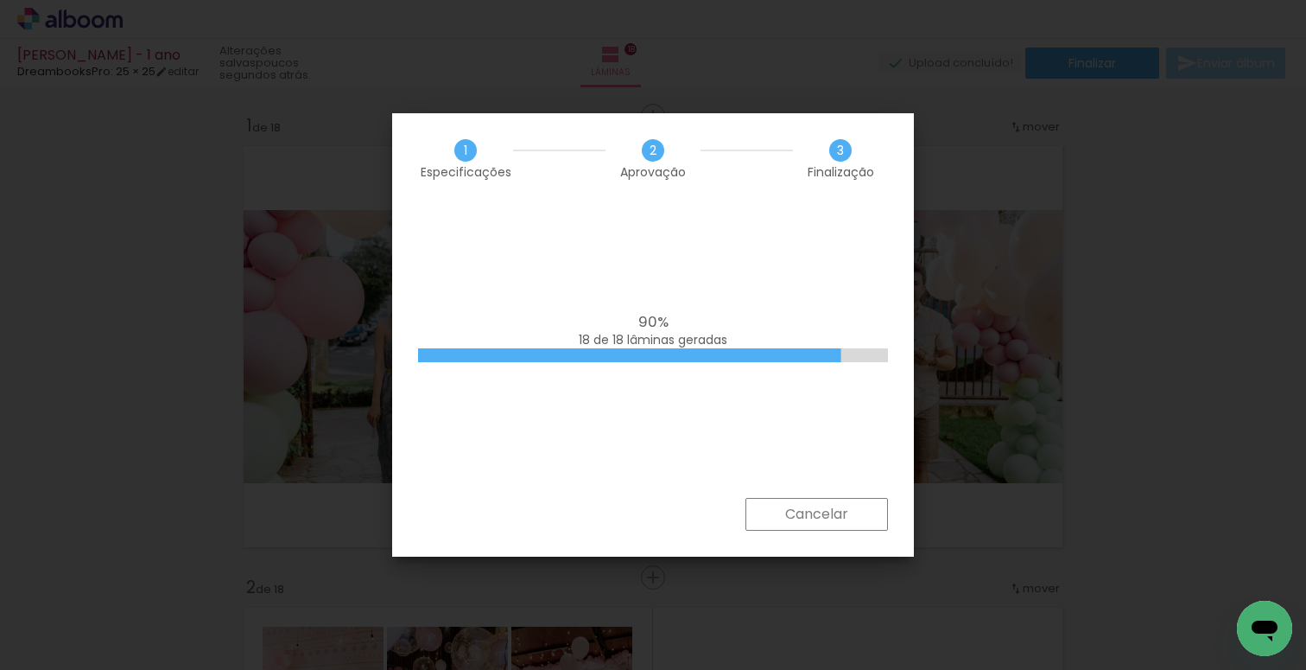
scroll to position [7859, 0]
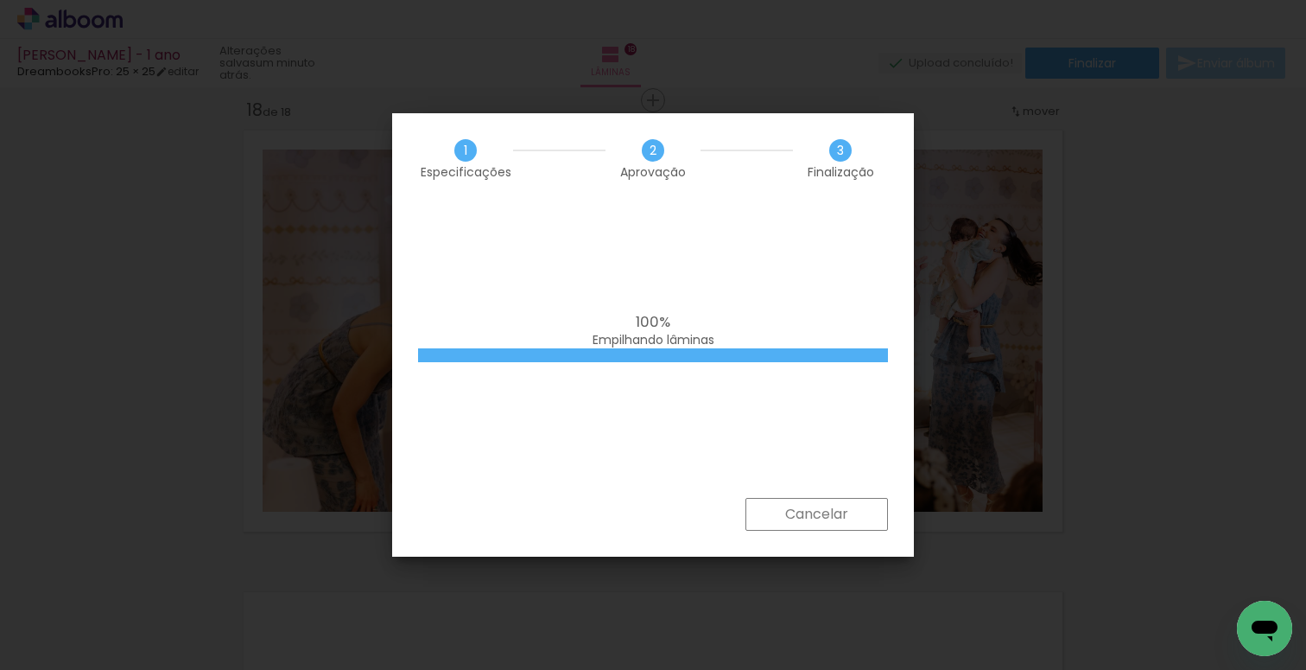
click at [0, 0] on slot "Cancelar" at bounding box center [0, 0] width 0 height 0
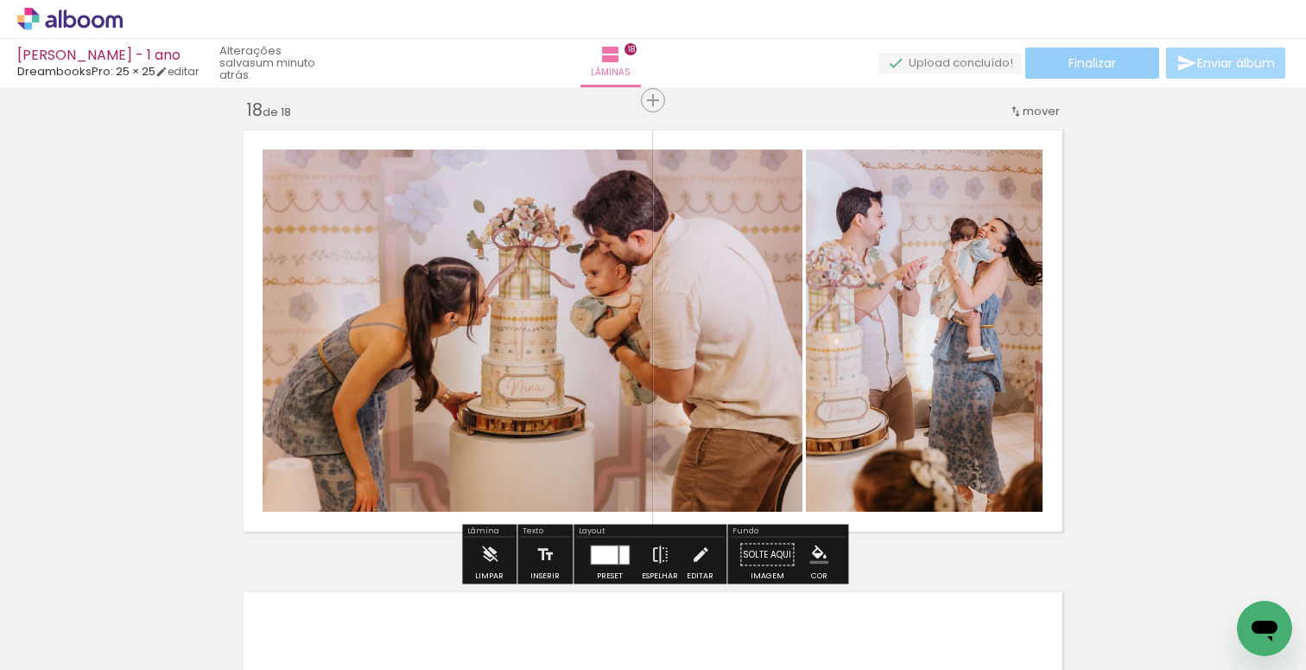
click at [1055, 66] on paper-button "Finalizar" at bounding box center [1093, 63] width 134 height 31
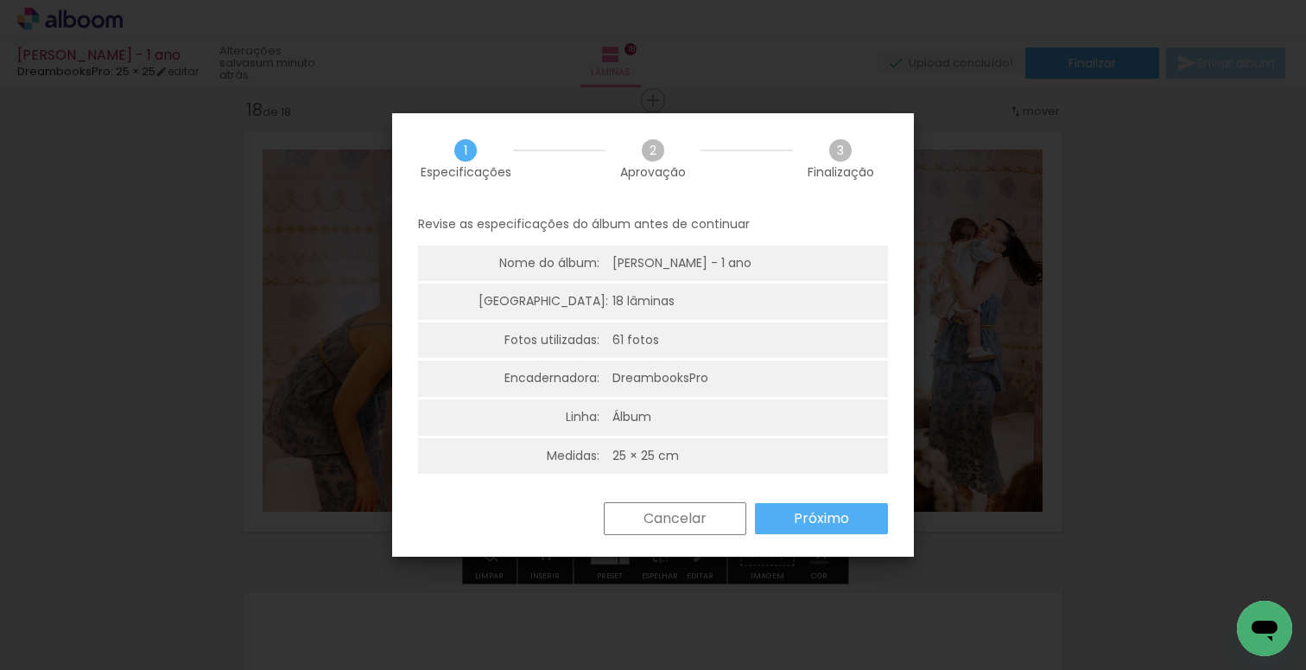
click at [0, 0] on slot "Próximo" at bounding box center [0, 0] width 0 height 0
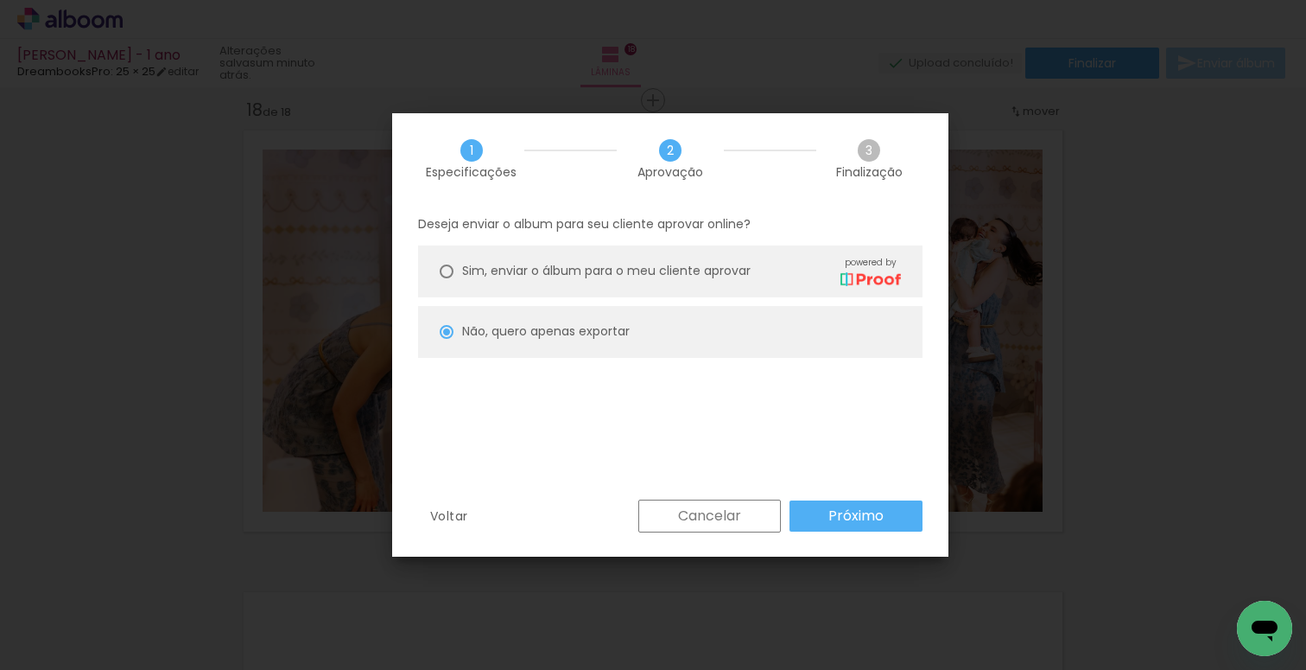
click at [0, 0] on slot "Próximo" at bounding box center [0, 0] width 0 height 0
type input "Alta, 300 DPI"
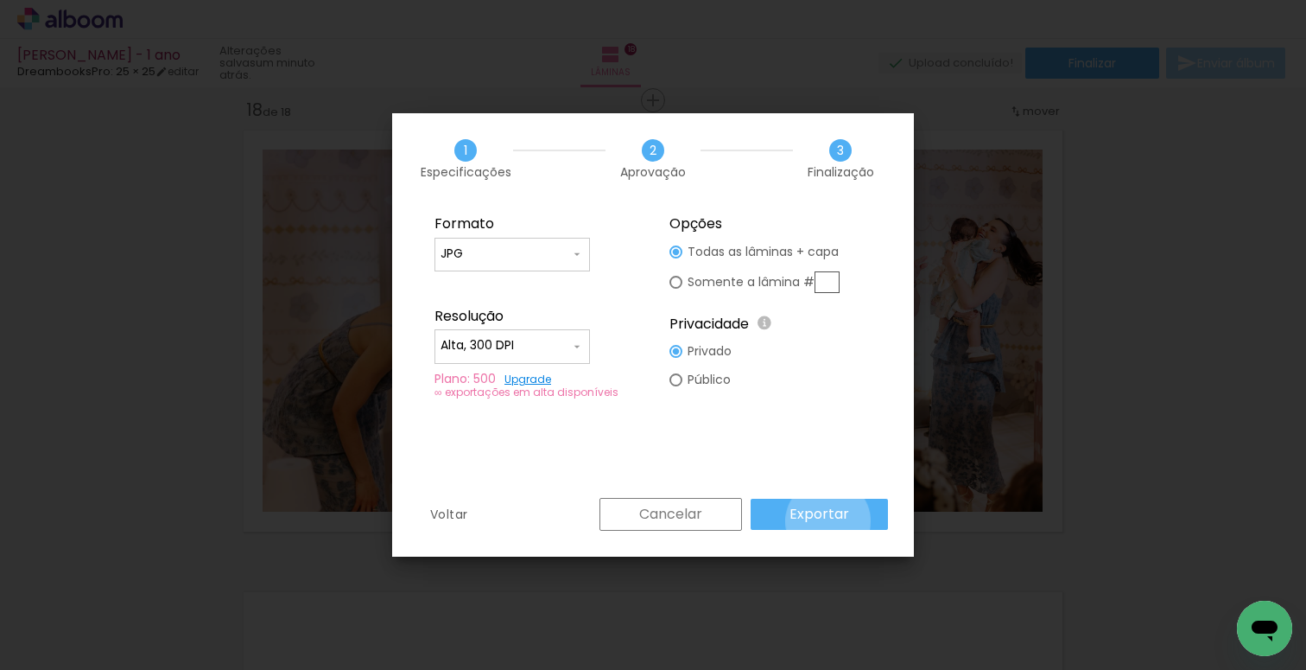
click at [0, 0] on slot "Exportar" at bounding box center [0, 0] width 0 height 0
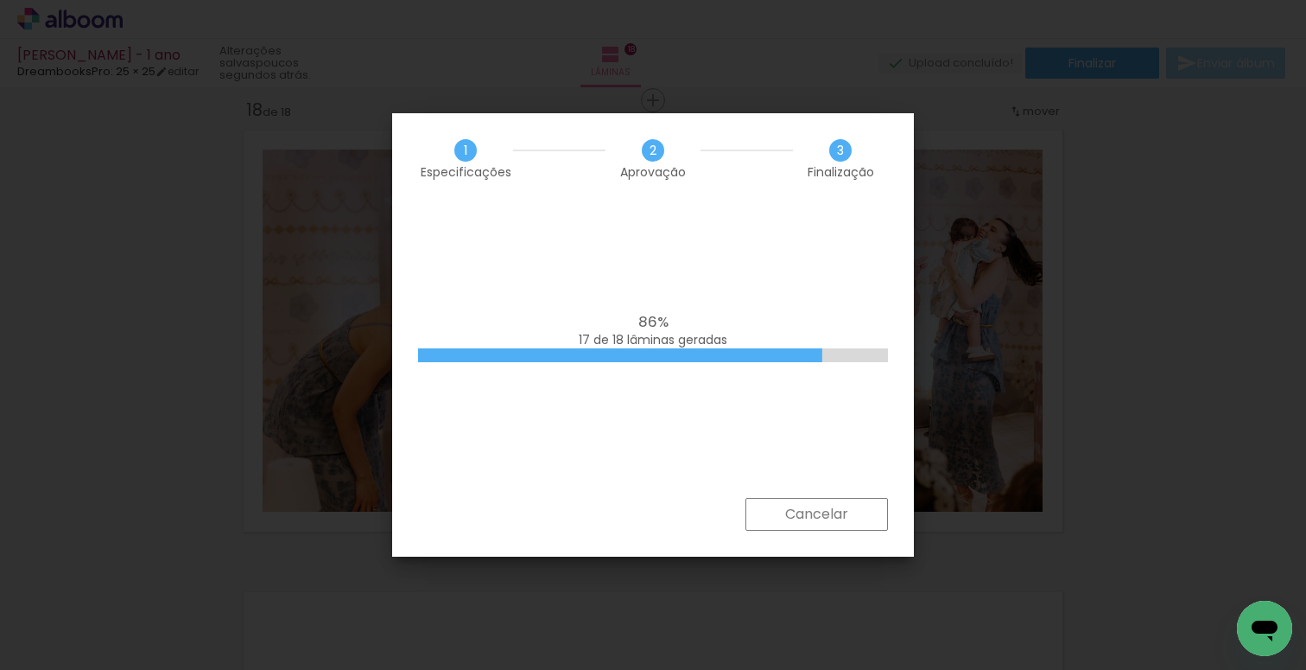
click at [659, 425] on div "86% 17 de 18 lâminas geradas" at bounding box center [653, 351] width 522 height 294
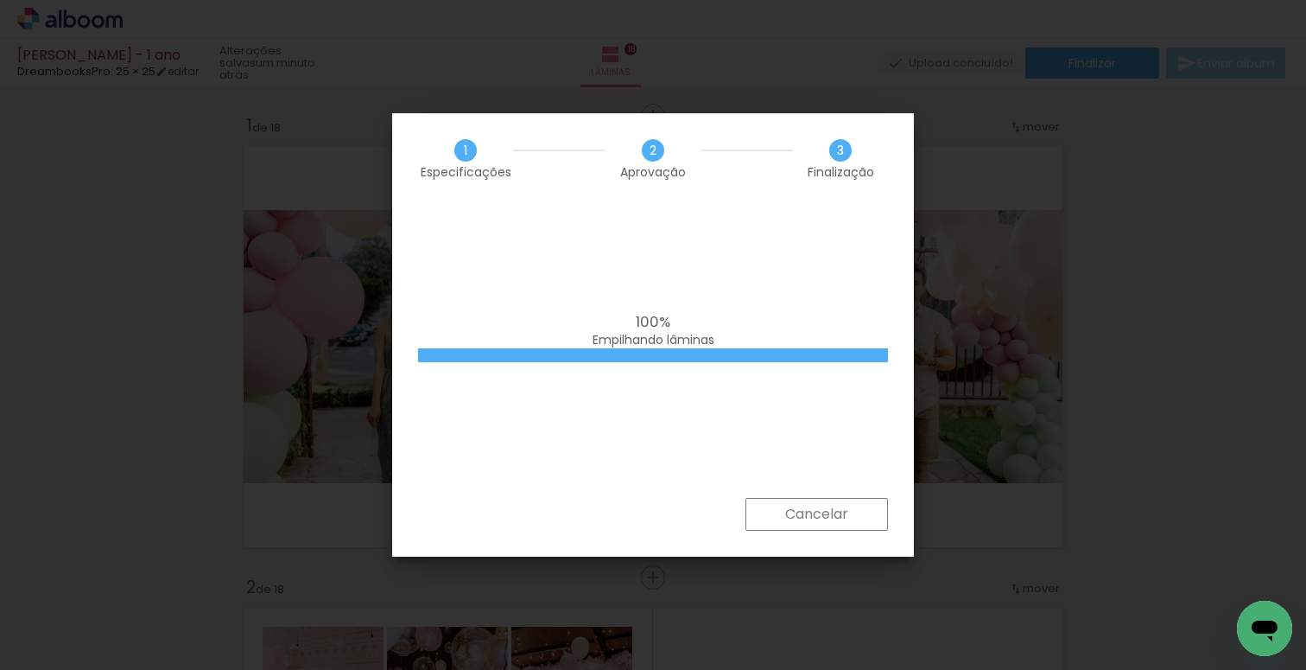
scroll to position [7859, 0]
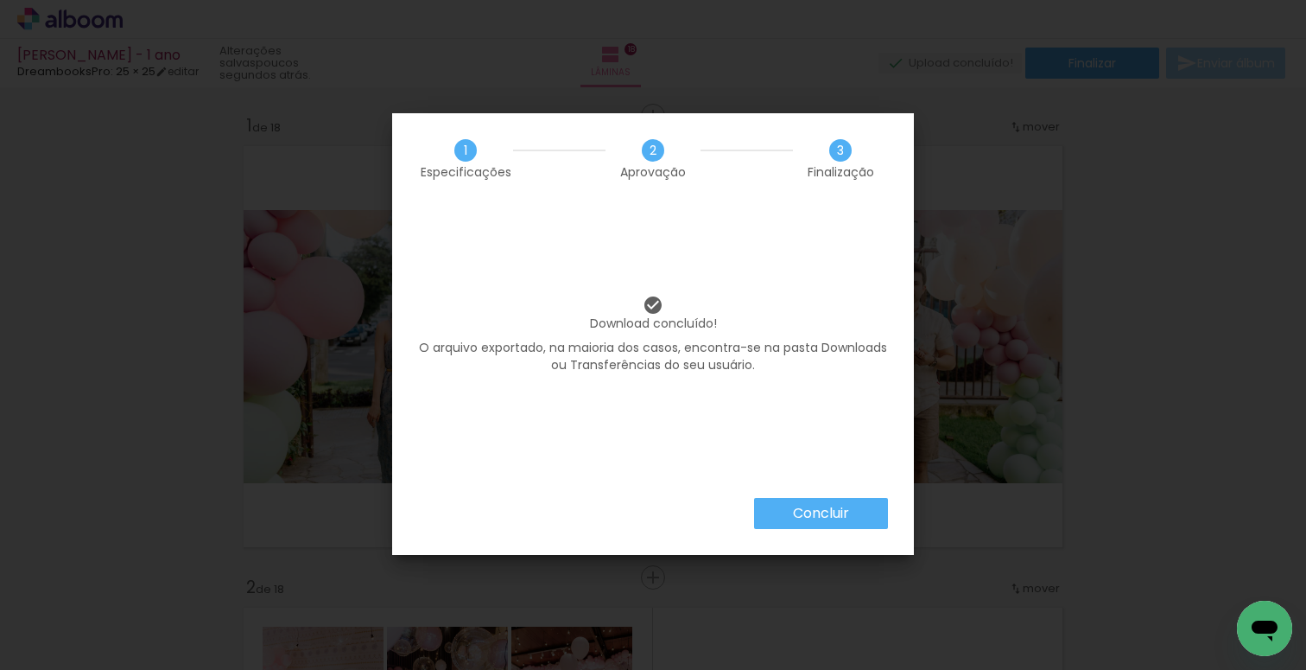
scroll to position [7859, 0]
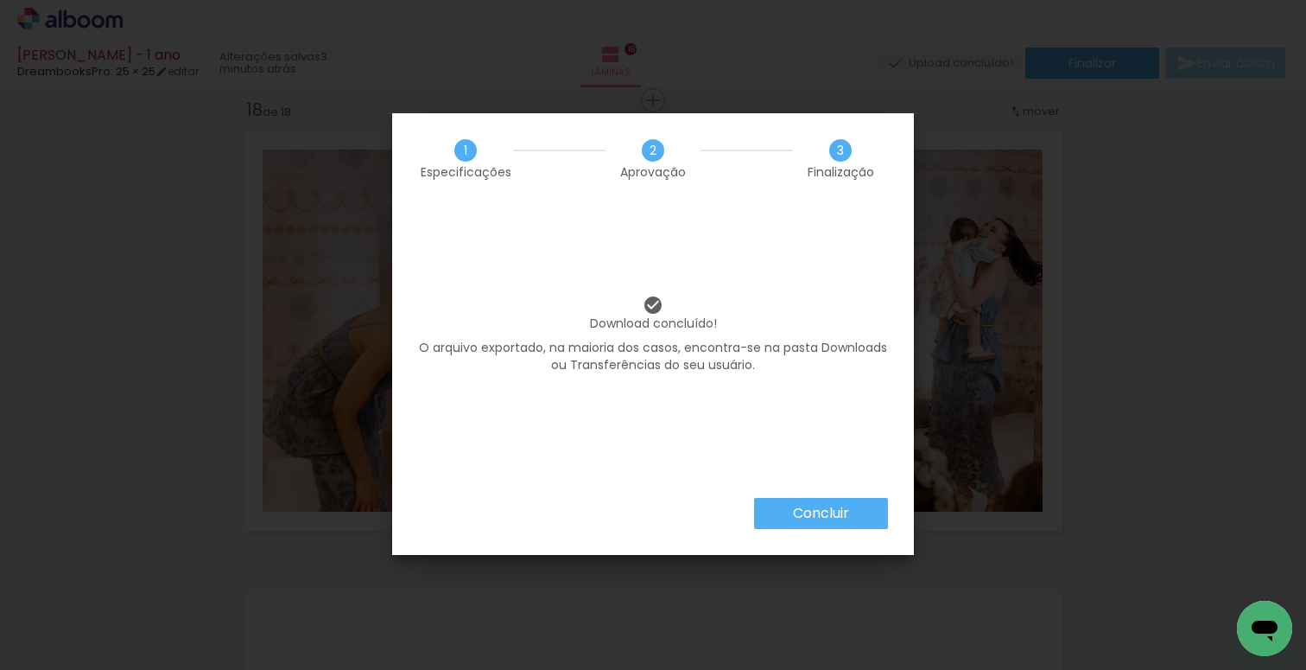
click at [964, 466] on iron-overlay-backdrop at bounding box center [653, 335] width 1306 height 670
click at [875, 485] on div "Download concluído! O arquivo exportado, na maioria dos casos, encontra-se na p…" at bounding box center [653, 351] width 522 height 294
click at [855, 509] on paper-button "Concluir" at bounding box center [821, 513] width 134 height 31
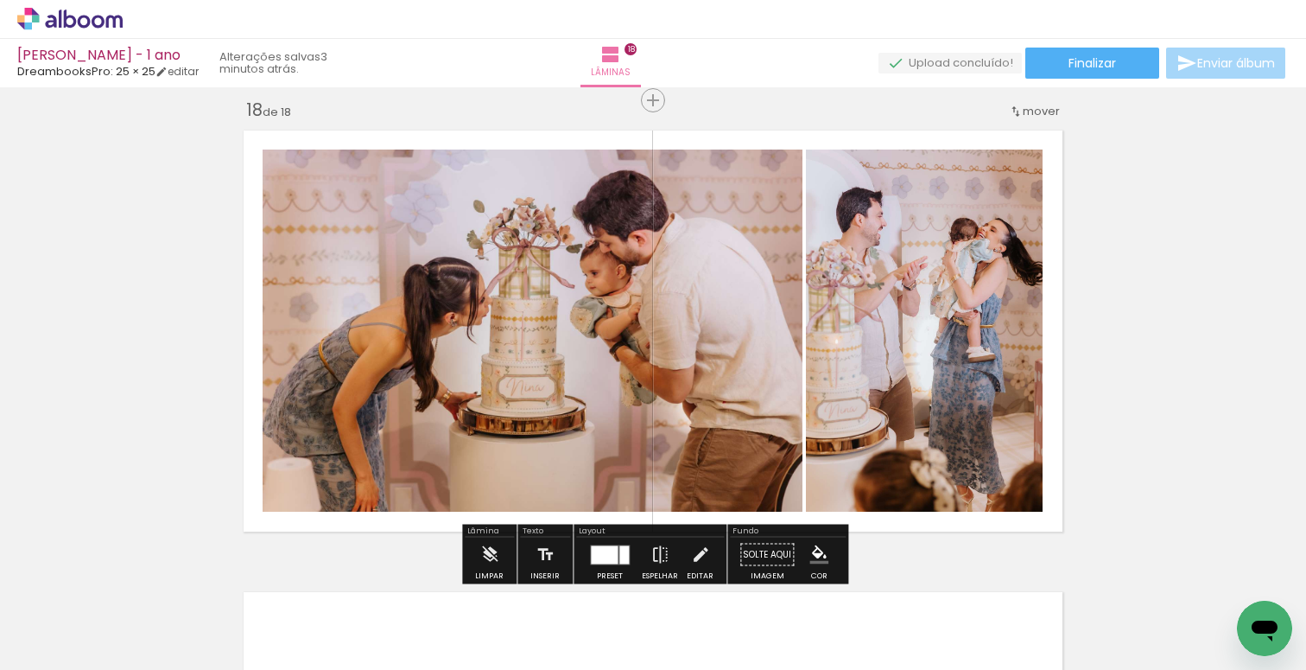
click at [115, 14] on icon at bounding box center [69, 19] width 105 height 22
